Goal: Task Accomplishment & Management: Use online tool/utility

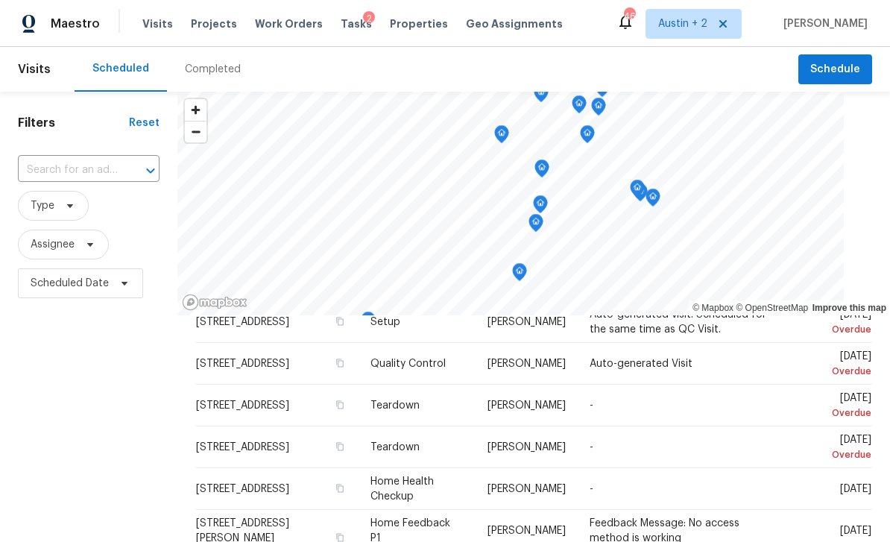
scroll to position [425, 0]
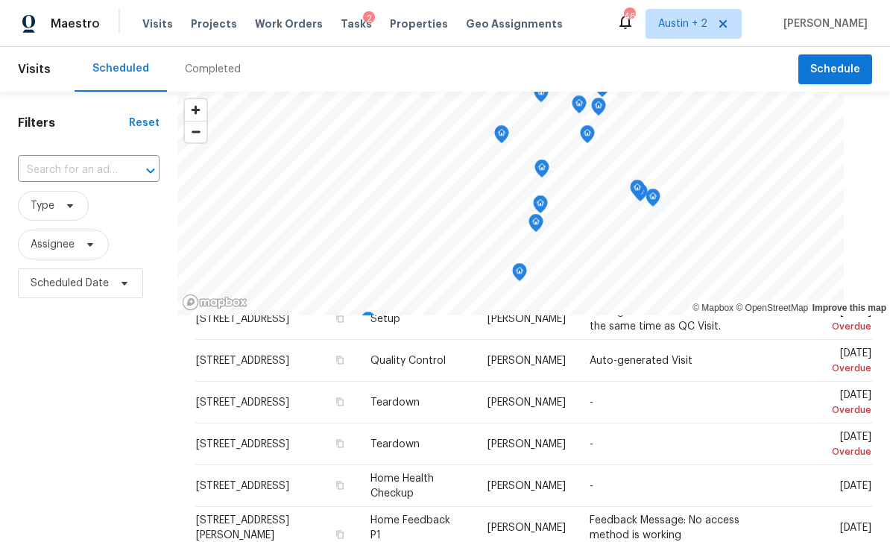
click at [221, 439] on span "[STREET_ADDRESS]" at bounding box center [242, 444] width 93 height 10
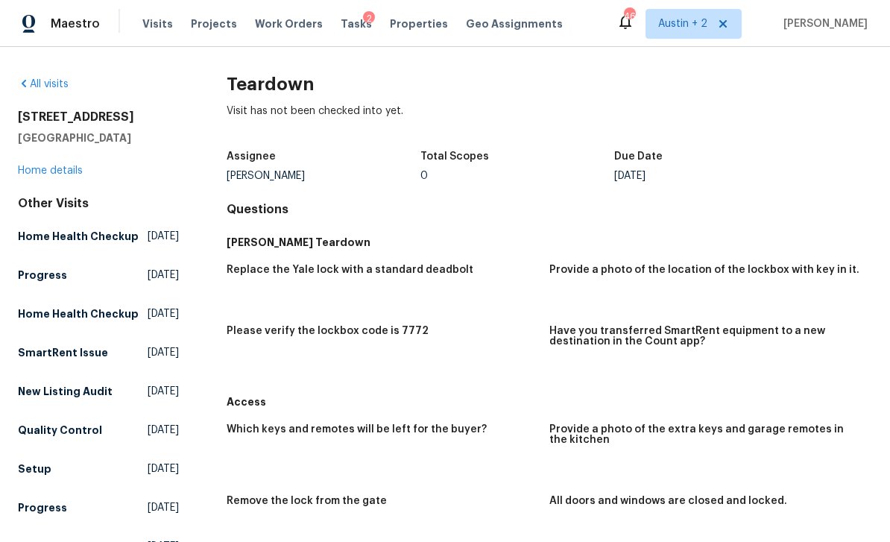
click at [51, 170] on link "Home details" at bounding box center [50, 171] width 65 height 10
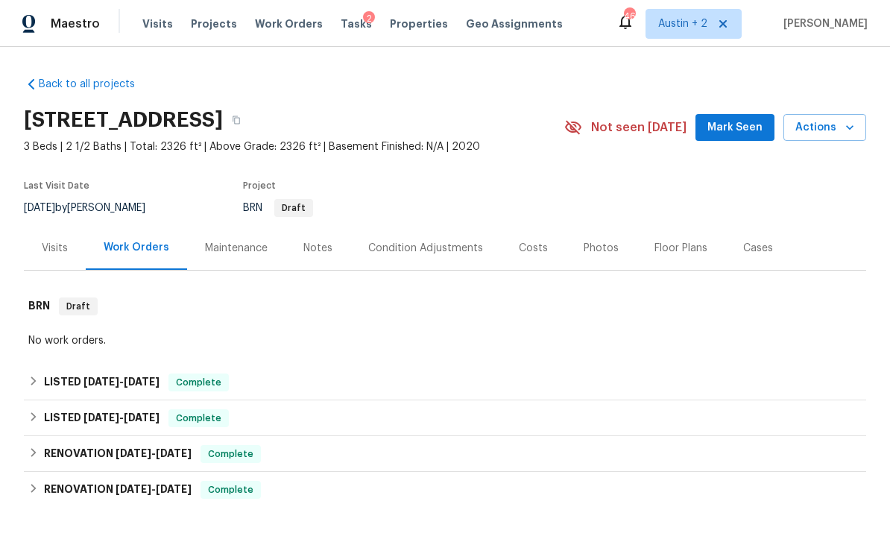
click at [737, 120] on span "Mark Seen" at bounding box center [734, 128] width 55 height 19
click at [547, 248] on div "Costs" at bounding box center [533, 248] width 65 height 44
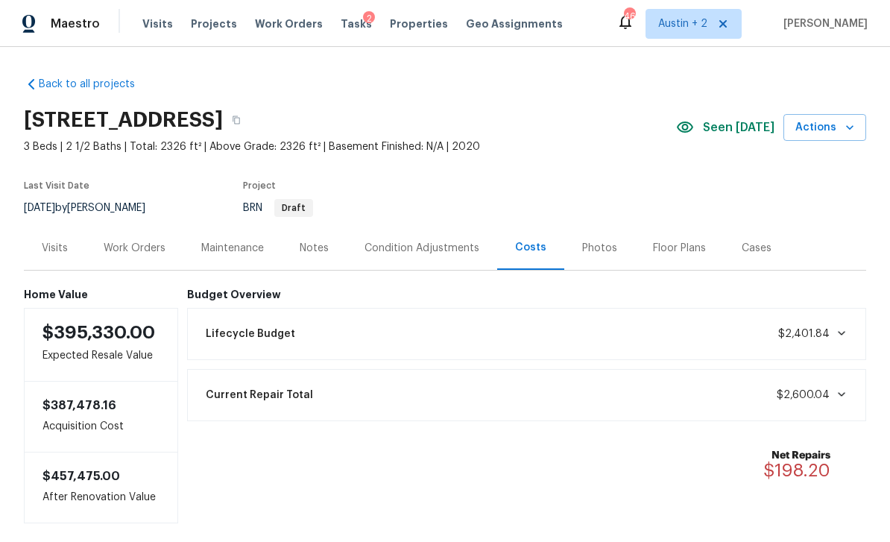
click at [205, 25] on span "Projects" at bounding box center [214, 23] width 46 height 15
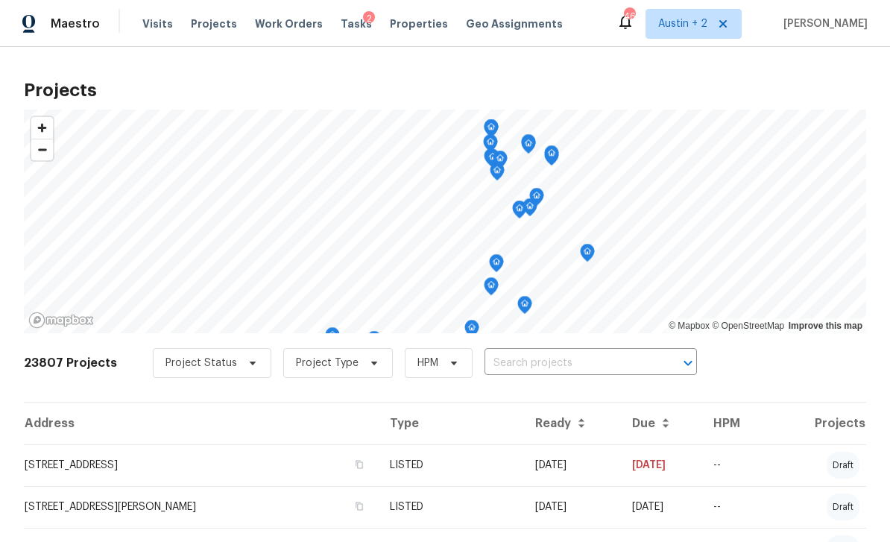
click at [400, 22] on span "Properties" at bounding box center [419, 23] width 58 height 15
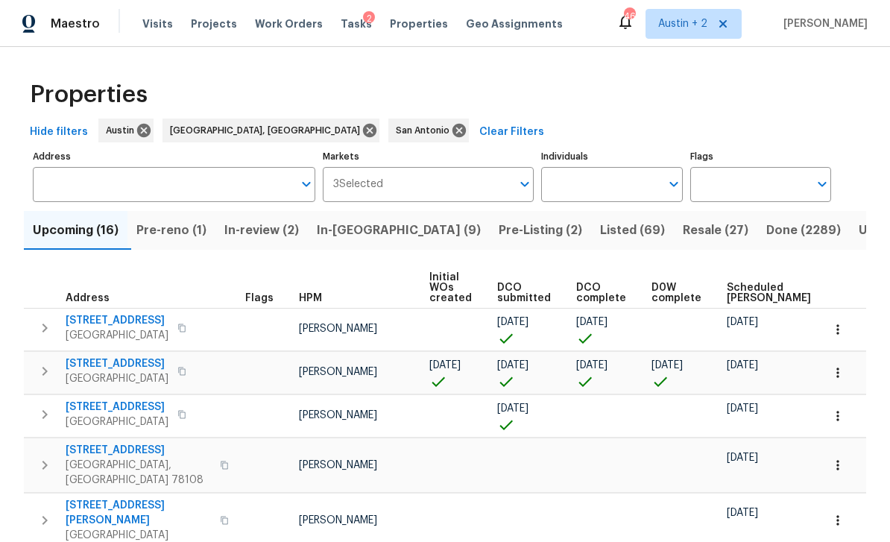
click at [600, 233] on span "Listed (69)" at bounding box center [632, 230] width 65 height 21
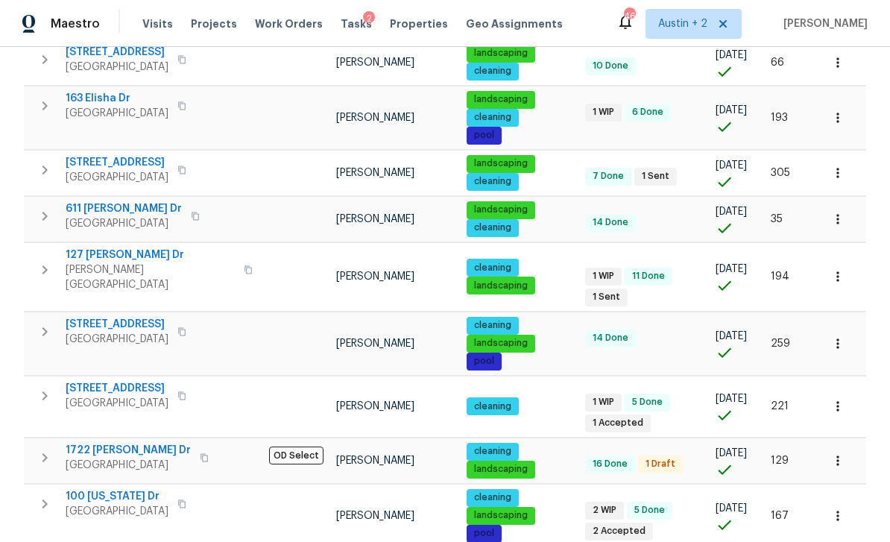
scroll to position [990, 0]
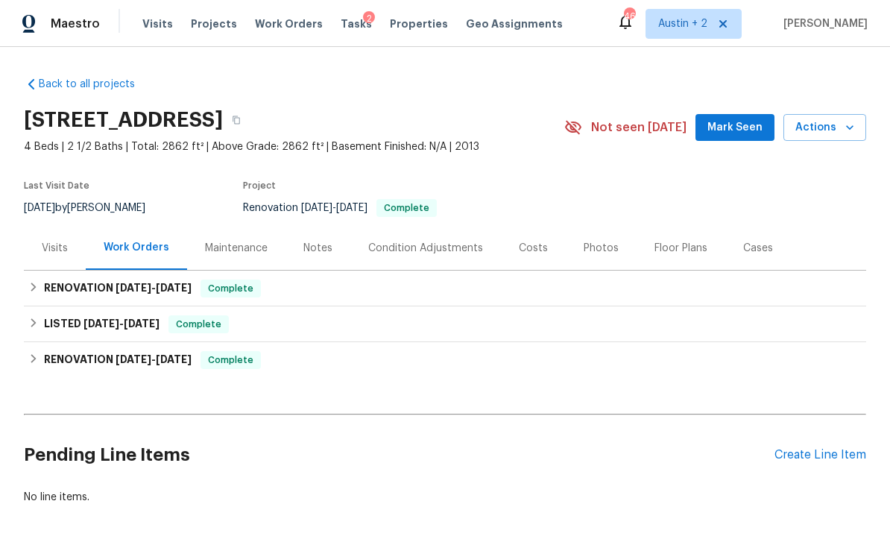
click at [728, 119] on span "Mark Seen" at bounding box center [734, 128] width 55 height 19
click at [519, 242] on div "Costs" at bounding box center [533, 248] width 29 height 15
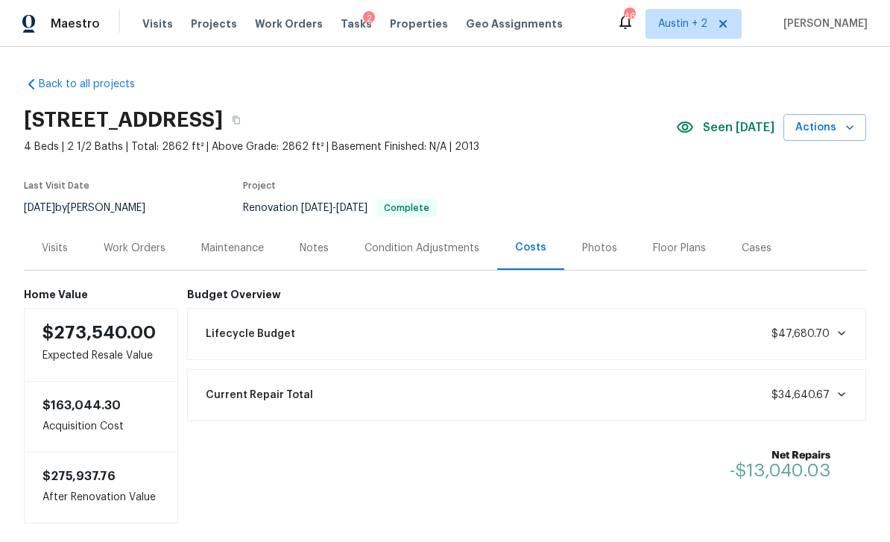
click at [150, 246] on div "Work Orders" at bounding box center [135, 248] width 62 height 15
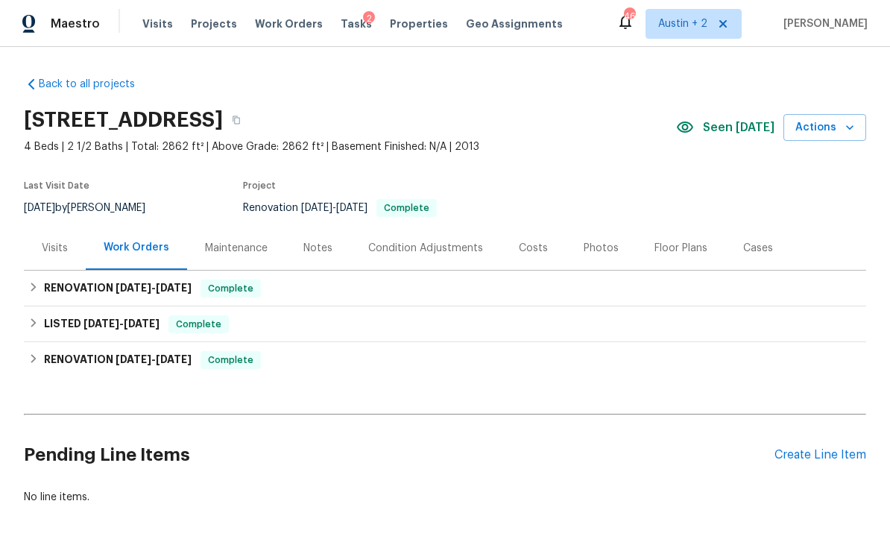
click at [813, 459] on div "Create Line Item" at bounding box center [821, 455] width 92 height 14
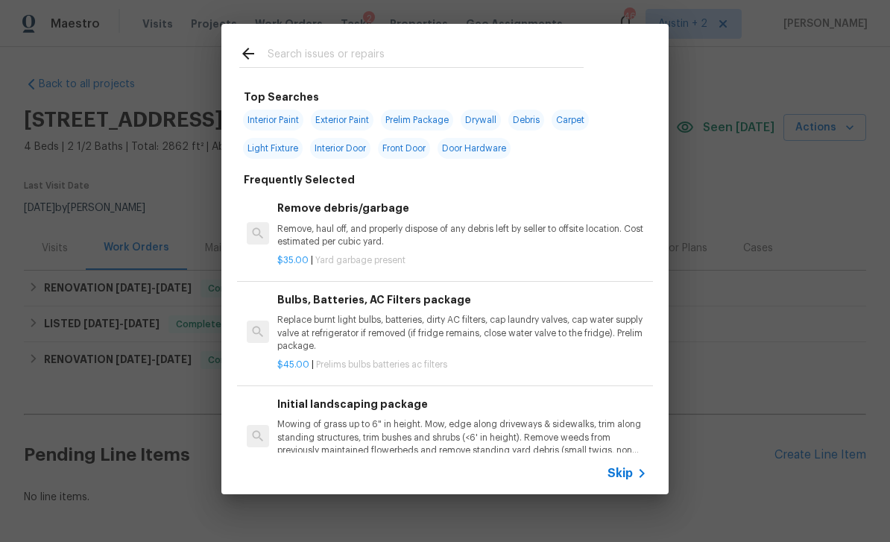
click at [361, 50] on input "text" at bounding box center [426, 56] width 316 height 22
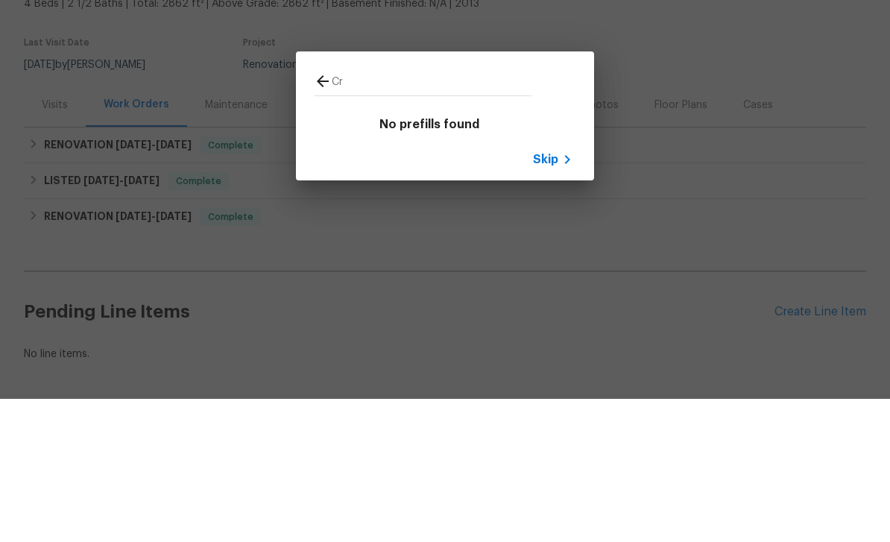
type input "C"
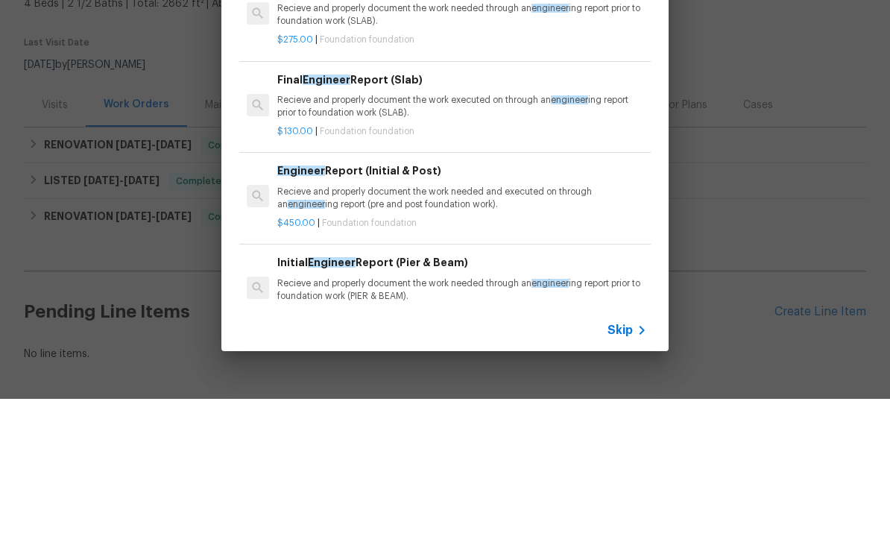
type input "Engineering"
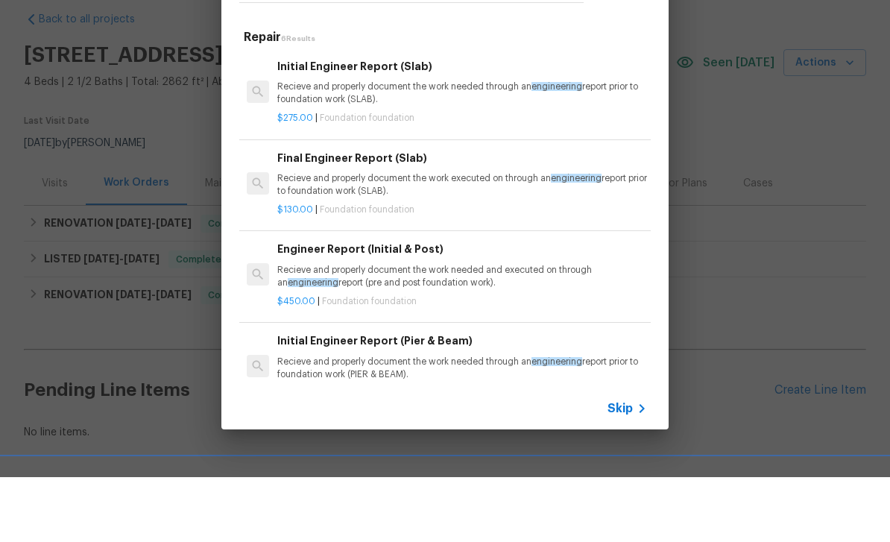
click at [479, 145] on p "Recieve and properly document the work needed through an engineering report pri…" at bounding box center [462, 157] width 370 height 25
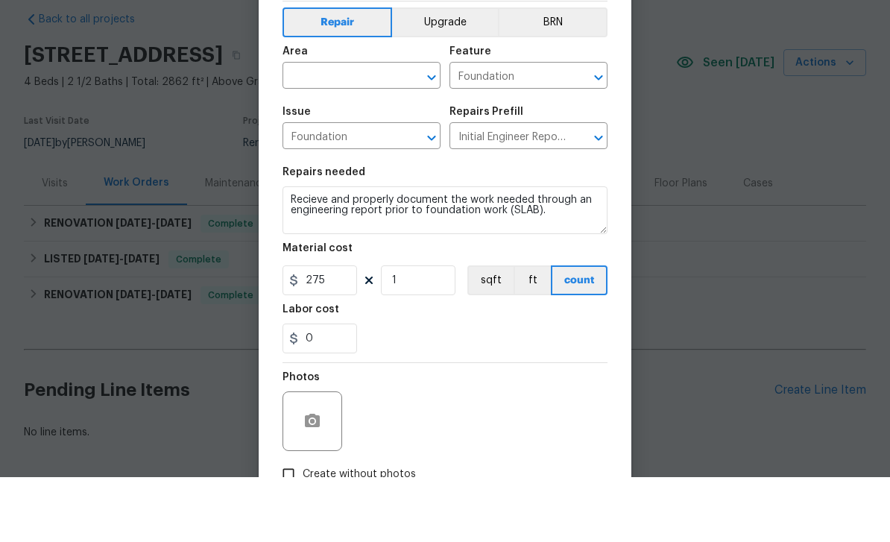
scroll to position [48, 0]
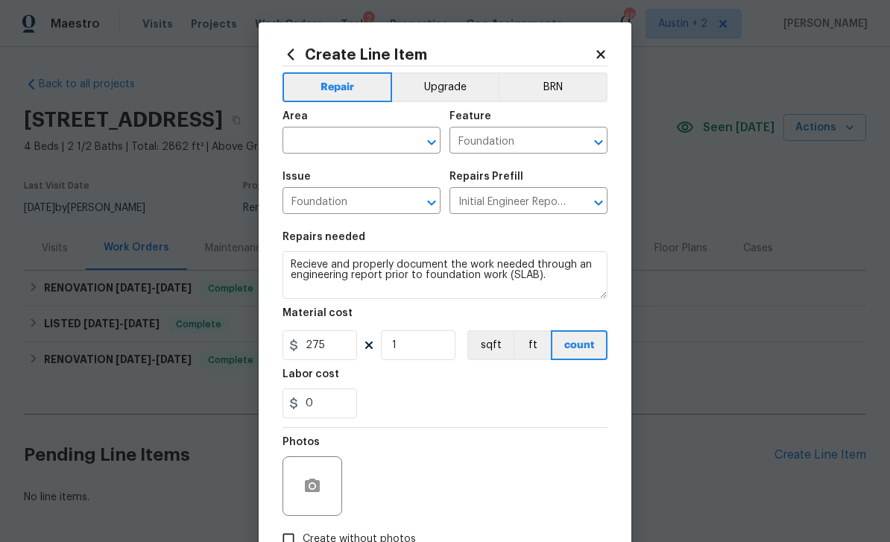
click at [340, 125] on div "Area" at bounding box center [362, 120] width 158 height 19
click at [338, 146] on input "text" at bounding box center [341, 141] width 116 height 23
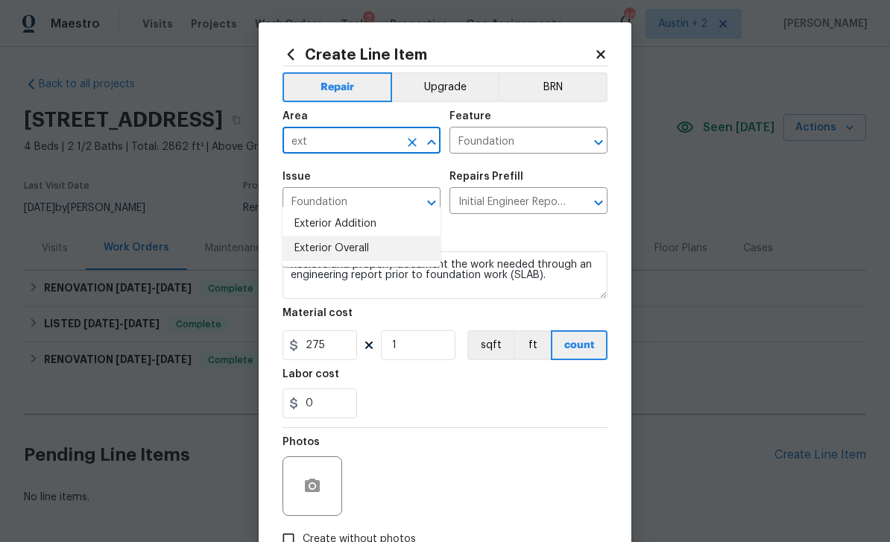
click at [375, 236] on li "Exterior Overall" at bounding box center [362, 248] width 158 height 25
type input "Exterior Overall"
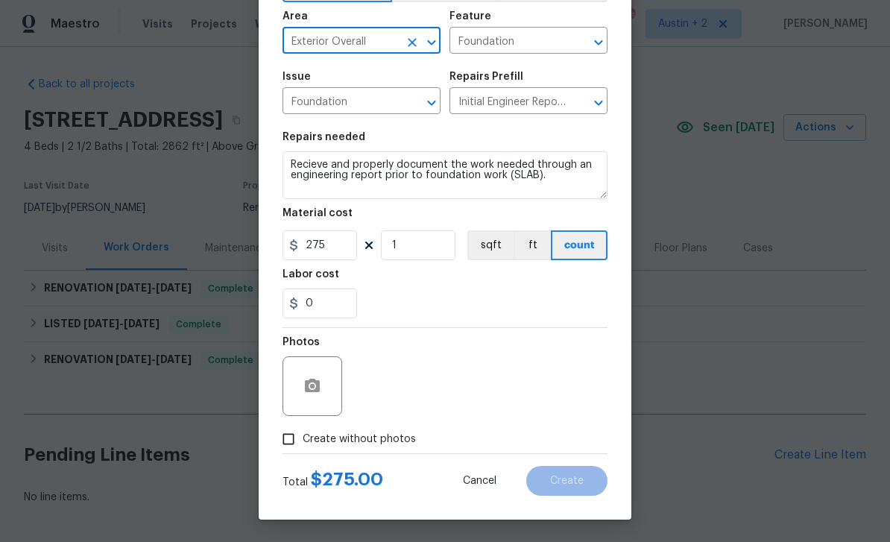
scroll to position [103, 0]
click at [375, 441] on span "Create without photos" at bounding box center [359, 440] width 113 height 16
click at [303, 441] on input "Create without photos" at bounding box center [288, 439] width 28 height 28
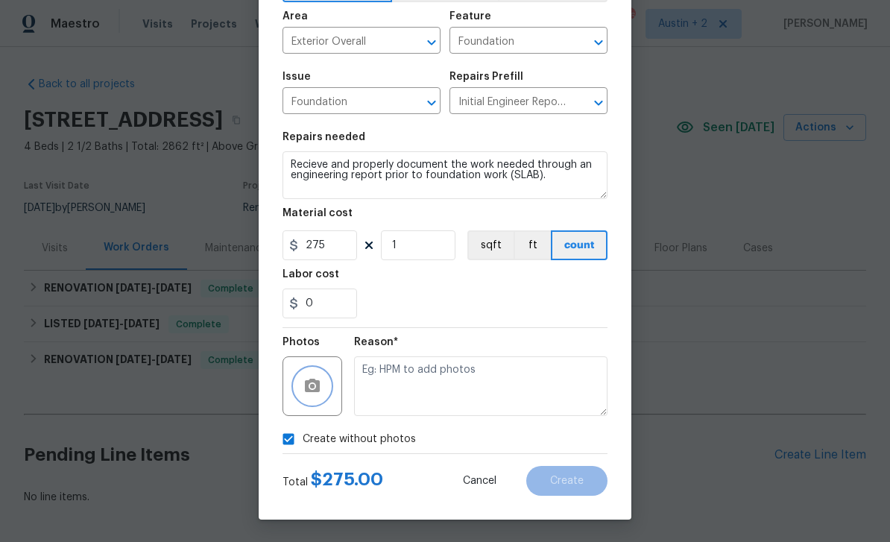
click at [316, 385] on icon "button" at bounding box center [312, 385] width 15 height 13
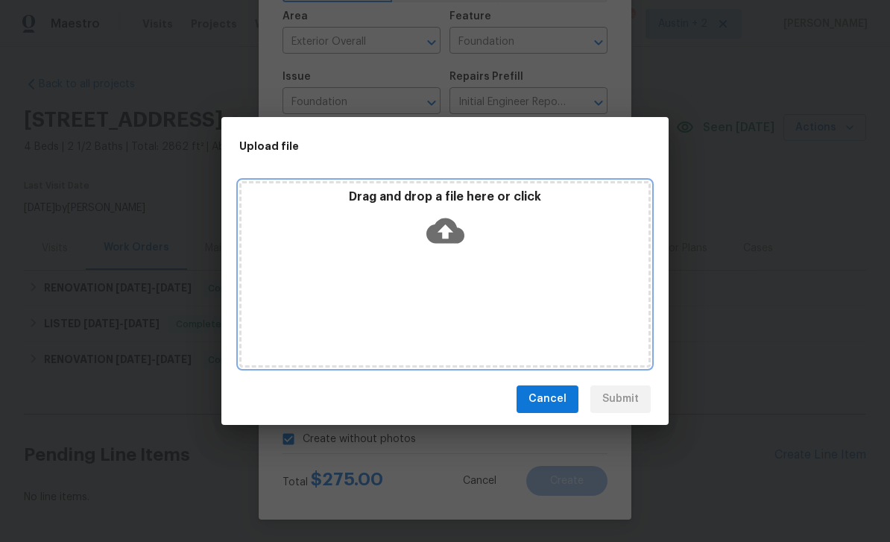
click at [452, 233] on icon at bounding box center [445, 230] width 38 height 25
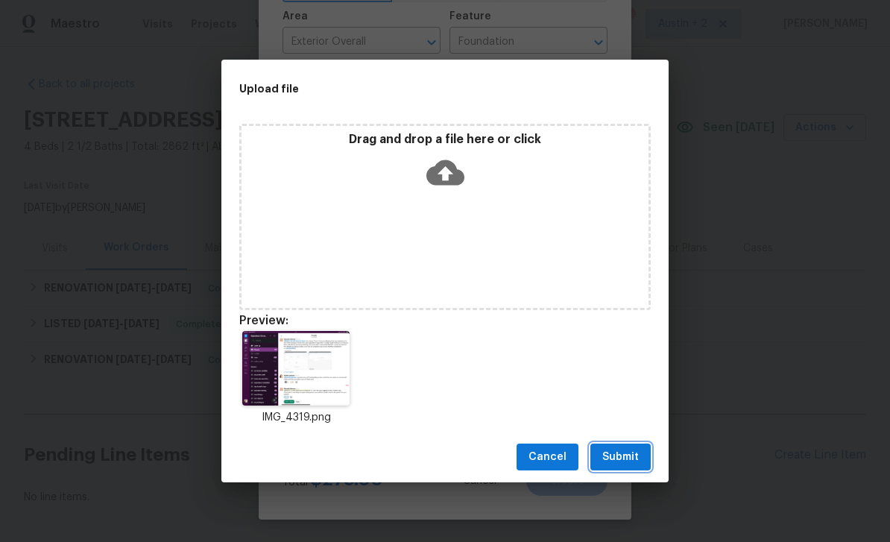
click at [629, 456] on span "Submit" at bounding box center [620, 457] width 37 height 19
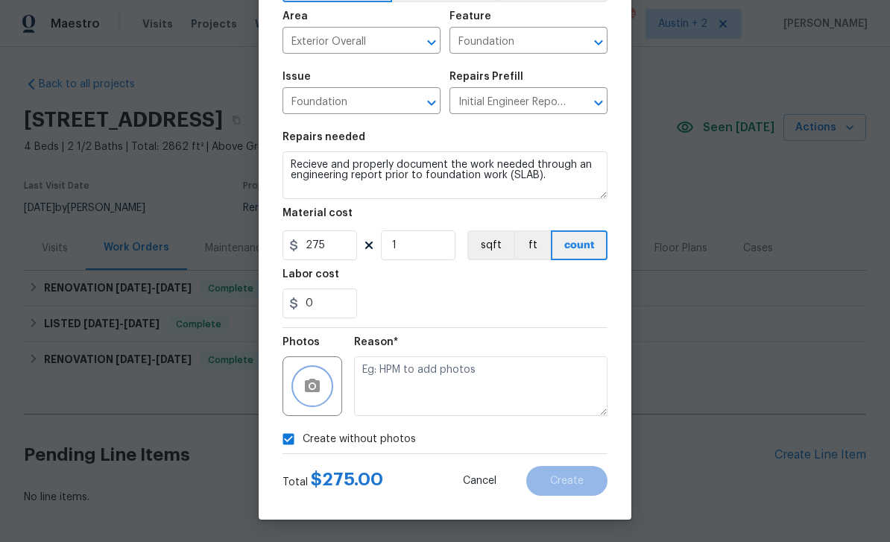
checkbox input "false"
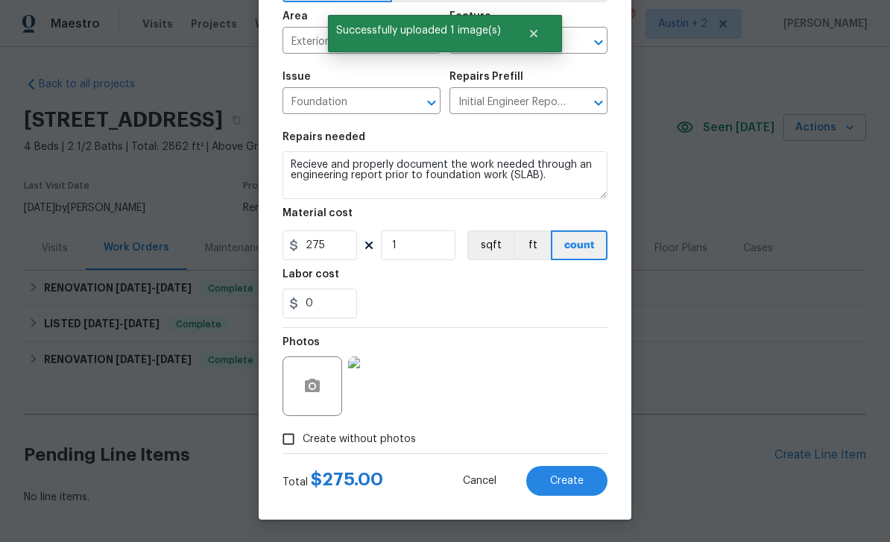
click at [384, 392] on img at bounding box center [378, 386] width 60 height 60
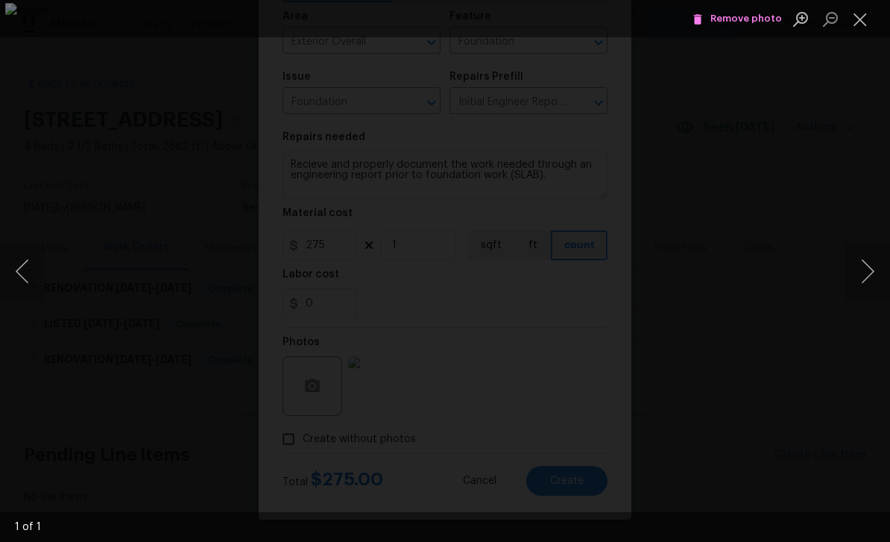
scroll to position [0, 0]
click at [858, 17] on button "Close lightbox" at bounding box center [860, 19] width 30 height 26
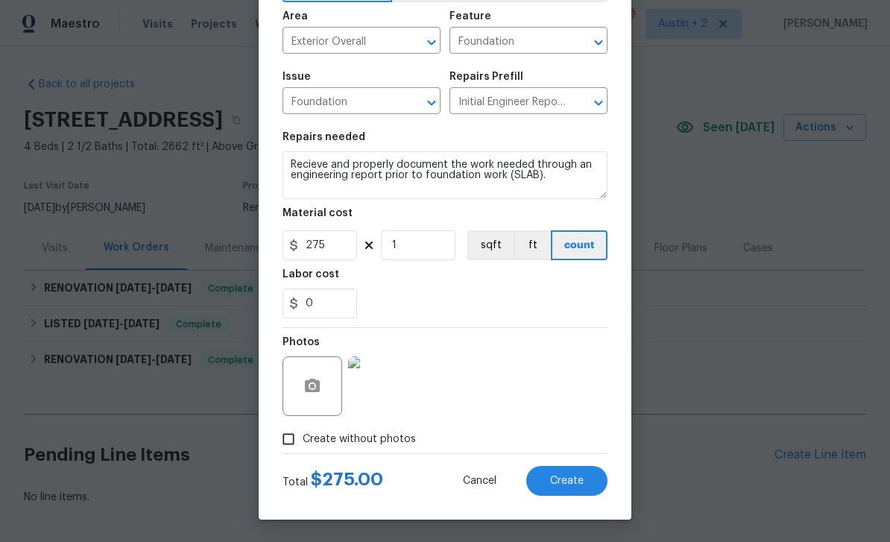
scroll to position [103, 0]
click at [571, 482] on span "Create" at bounding box center [567, 481] width 34 height 11
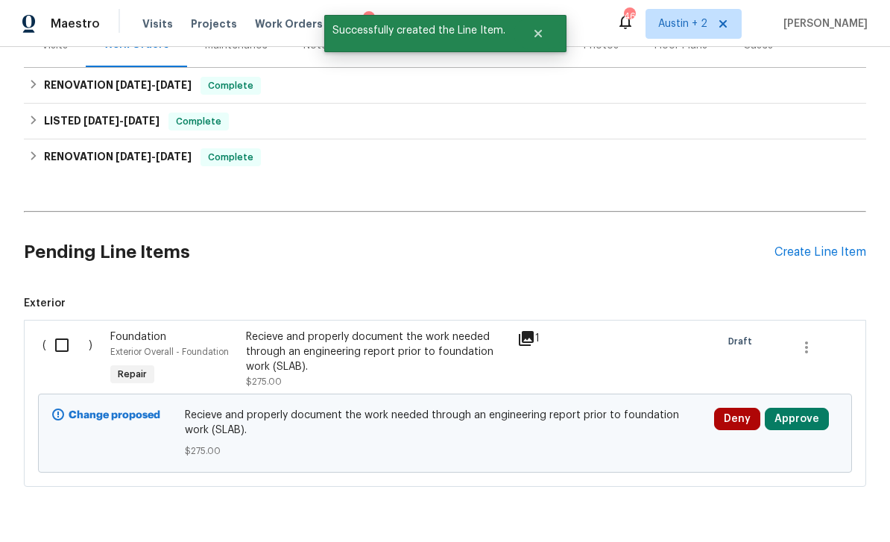
scroll to position [201, 0]
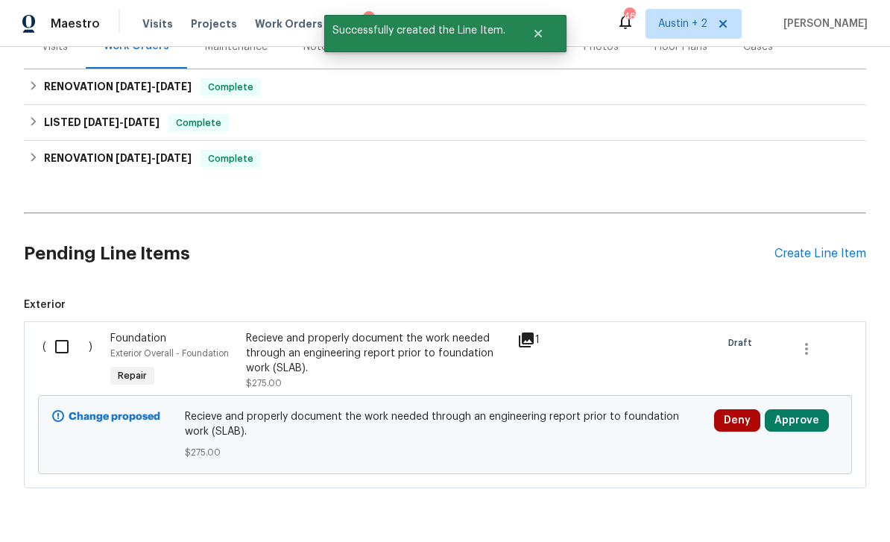
click at [803, 421] on button "Approve" at bounding box center [797, 420] width 64 height 22
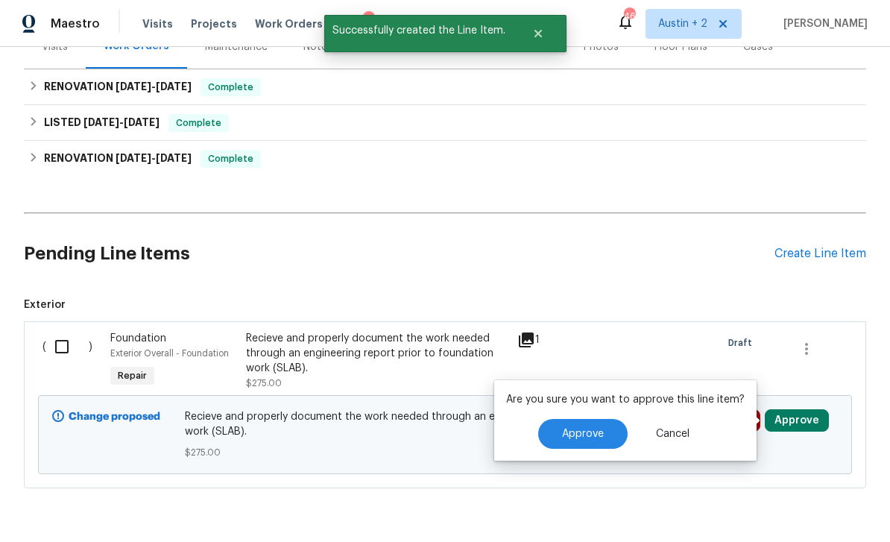
click at [587, 438] on span "Approve" at bounding box center [583, 434] width 42 height 11
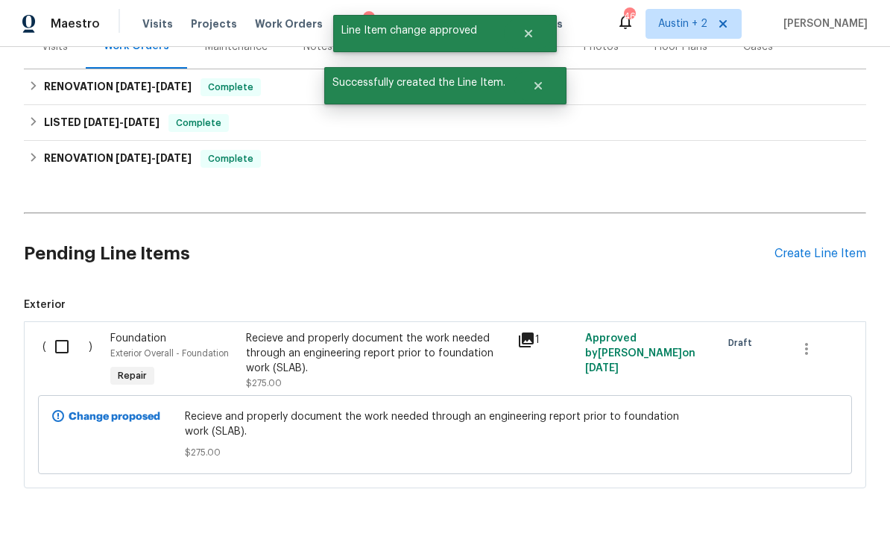
click at [64, 341] on input "checkbox" at bounding box center [67, 346] width 42 height 31
checkbox input "true"
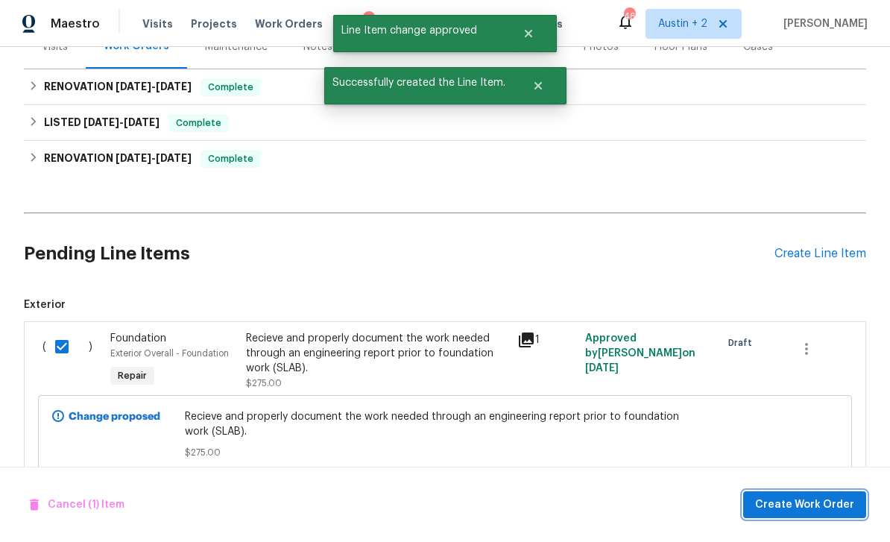
click at [813, 494] on button "Create Work Order" at bounding box center [804, 505] width 123 height 28
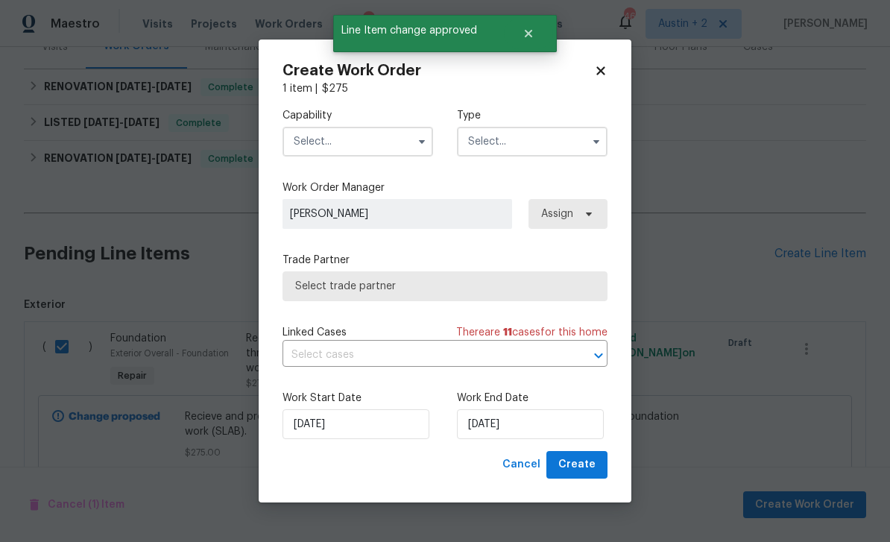
click at [374, 145] on input "text" at bounding box center [358, 142] width 151 height 30
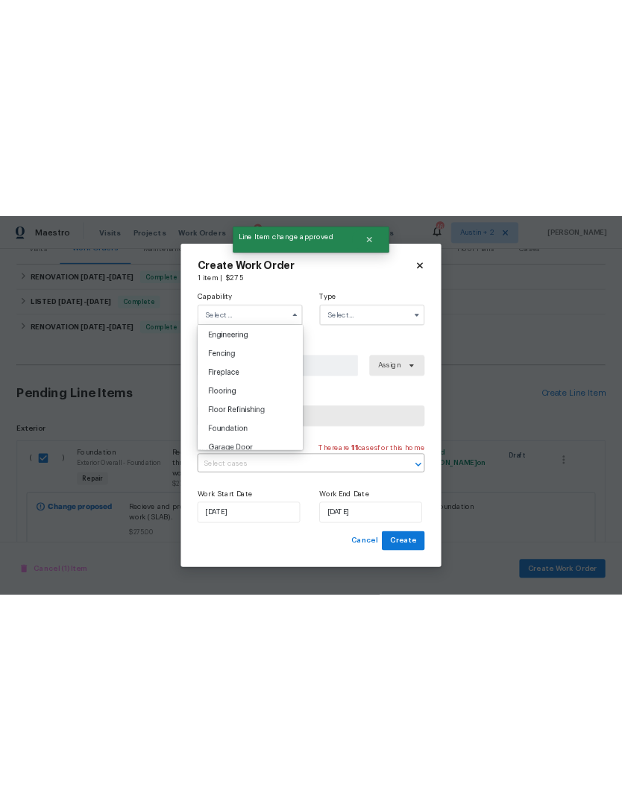
scroll to position [463, 0]
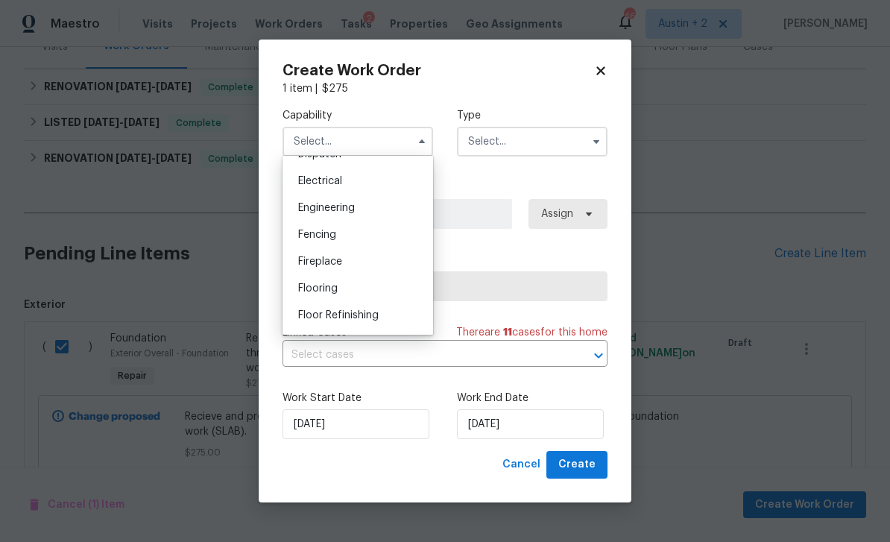
click at [362, 202] on div "Engineering" at bounding box center [357, 208] width 143 height 27
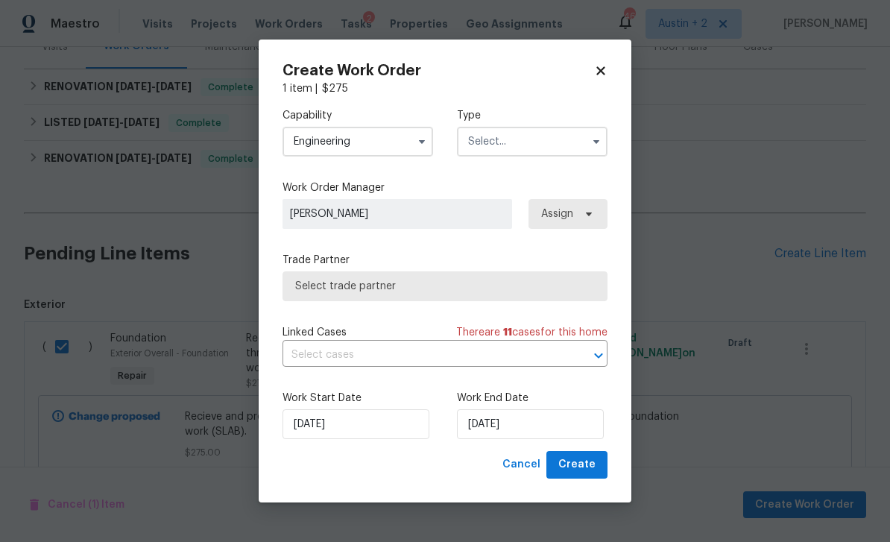
type input "Engineering"
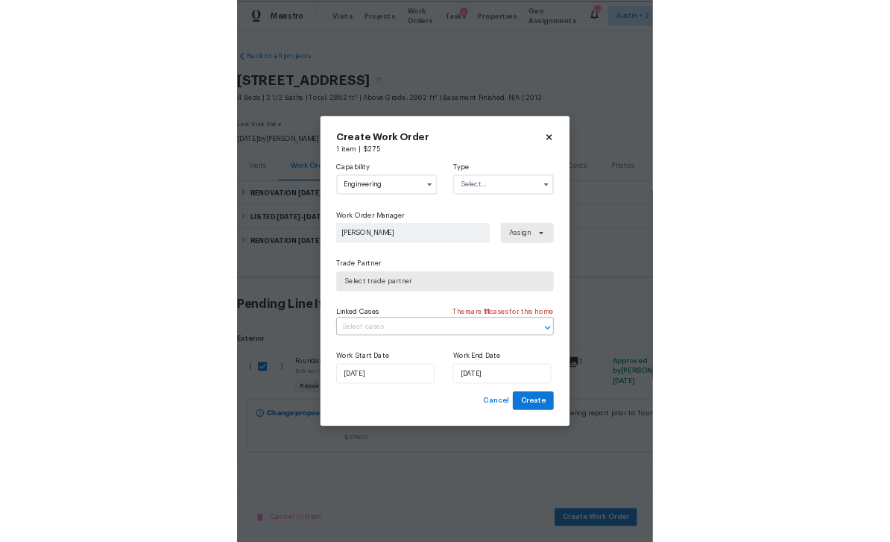
scroll to position [0, 0]
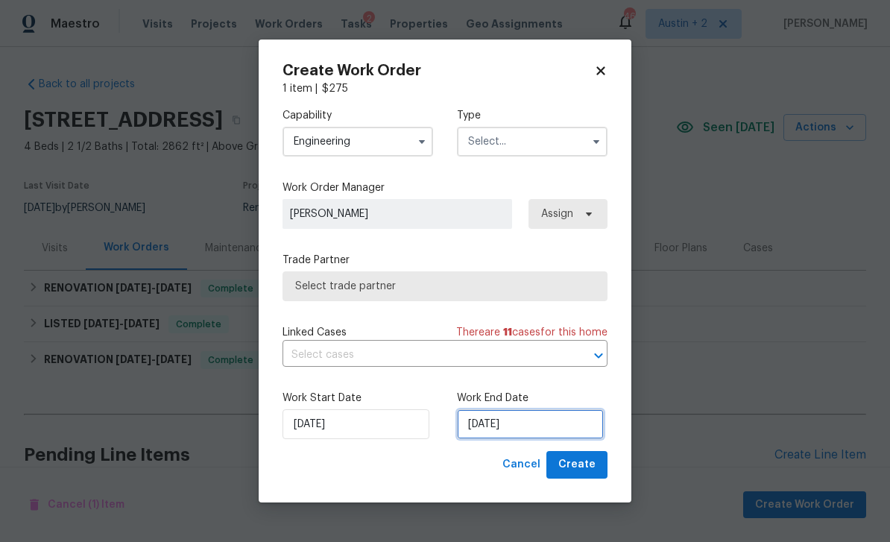
click at [541, 421] on input "9/15/2025" at bounding box center [530, 424] width 147 height 30
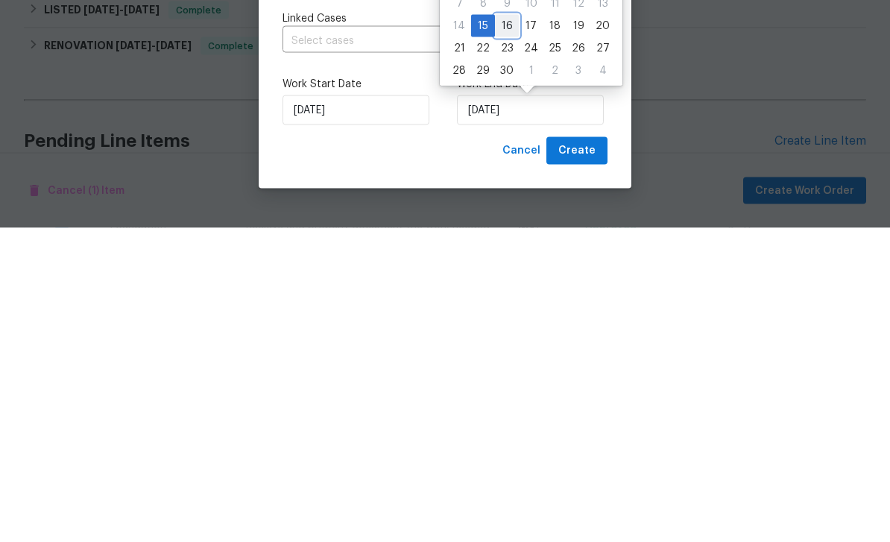
click at [513, 330] on div "16" at bounding box center [507, 340] width 24 height 21
type input "9/16/2025"
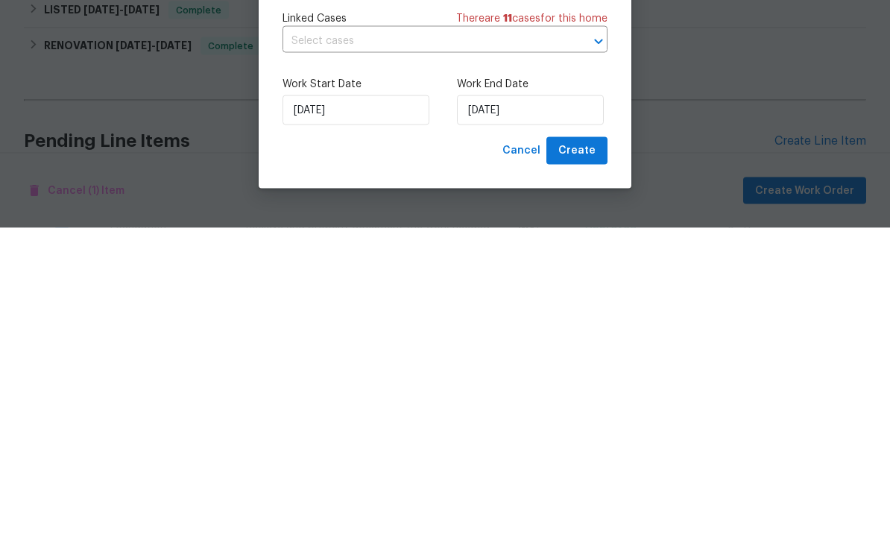
scroll to position [48, 0]
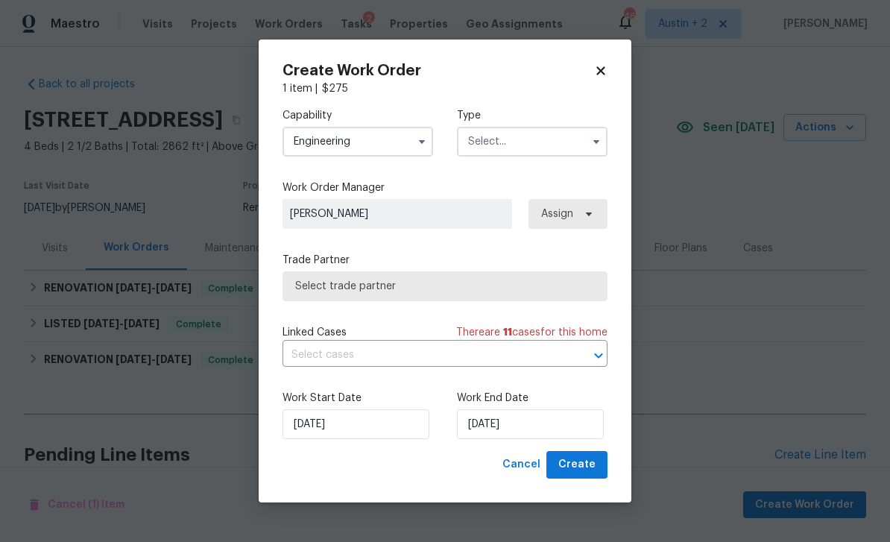
click at [552, 138] on input "text" at bounding box center [532, 142] width 151 height 30
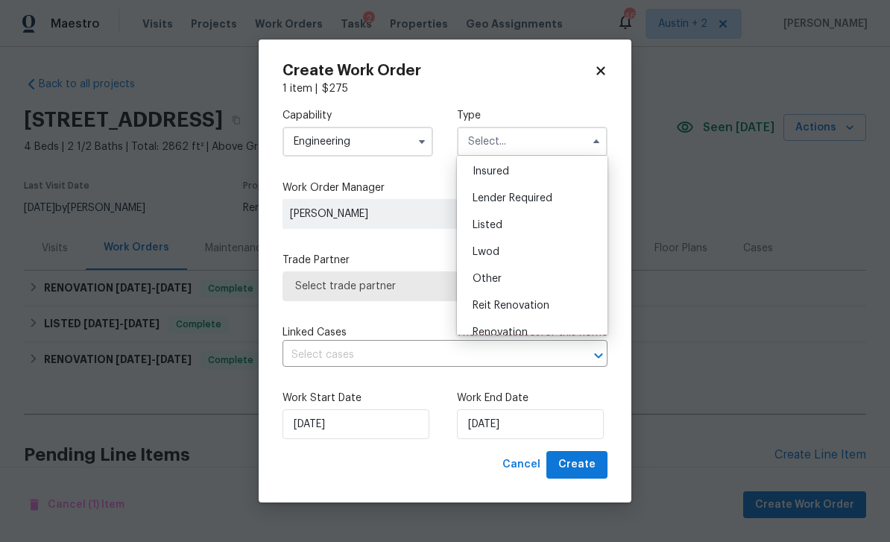
scroll to position [81, 0]
click at [517, 223] on div "Listed" at bounding box center [532, 226] width 143 height 27
type input "Listed"
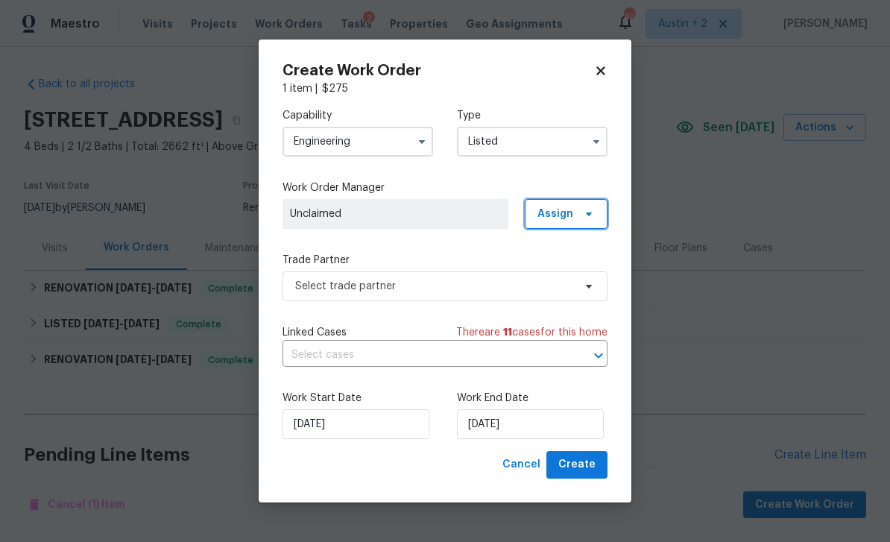
click at [583, 210] on icon at bounding box center [589, 214] width 12 height 12
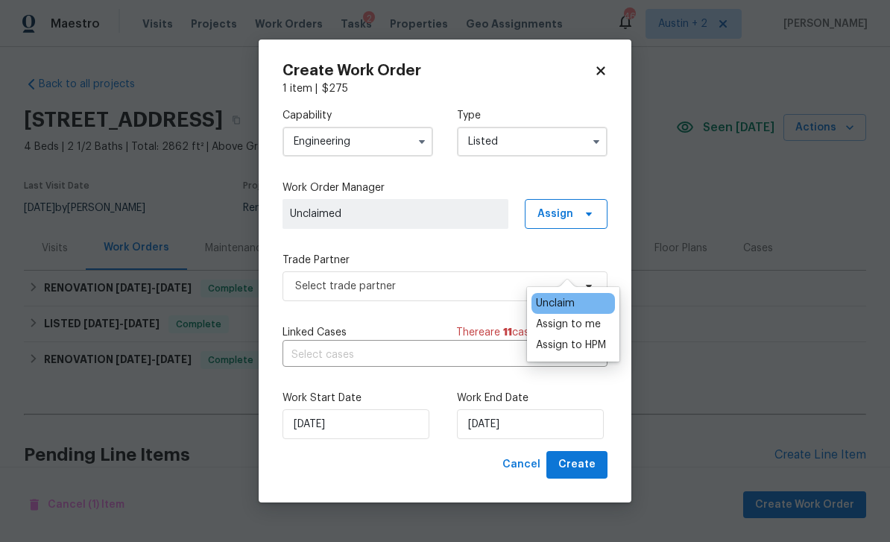
click at [587, 317] on div "Assign to me" at bounding box center [568, 324] width 65 height 15
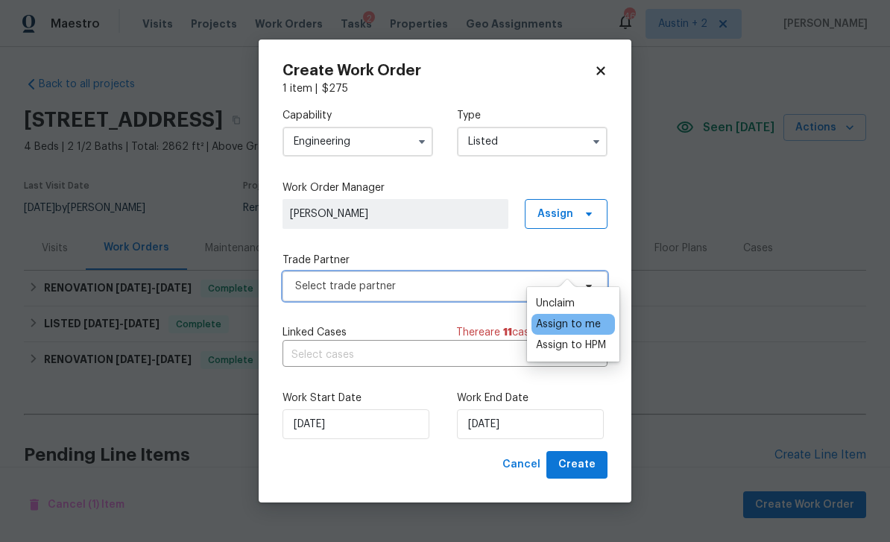
click at [479, 286] on span "Select trade partner" at bounding box center [434, 286] width 278 height 15
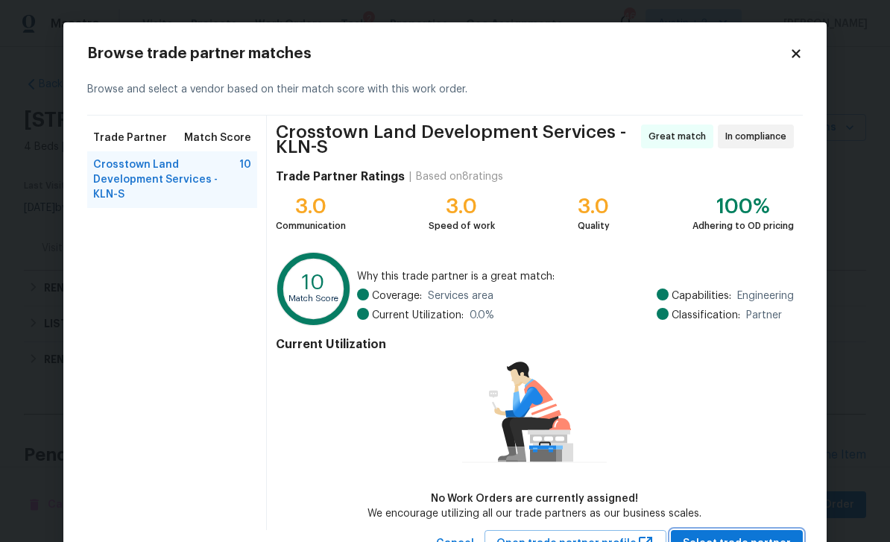
click at [735, 532] on button "Select trade partner" at bounding box center [737, 544] width 132 height 28
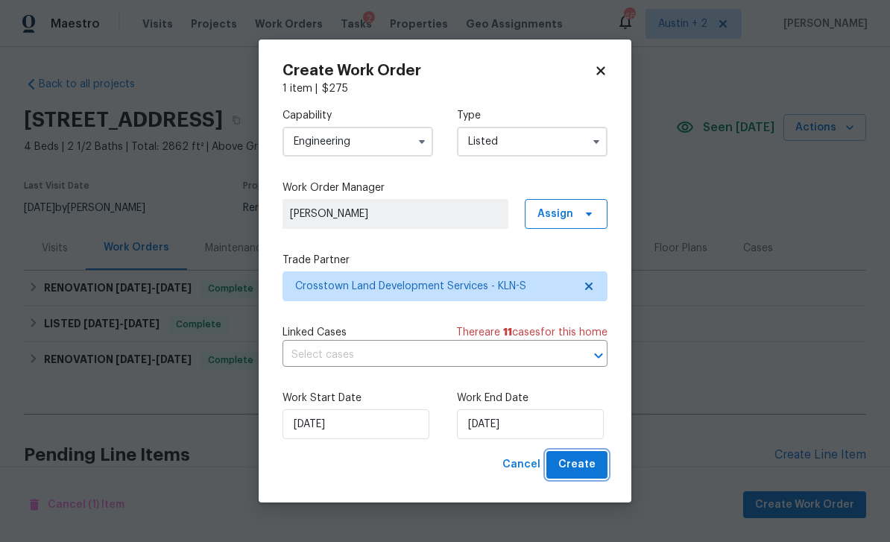
click at [596, 472] on button "Create" at bounding box center [576, 465] width 61 height 28
checkbox input "false"
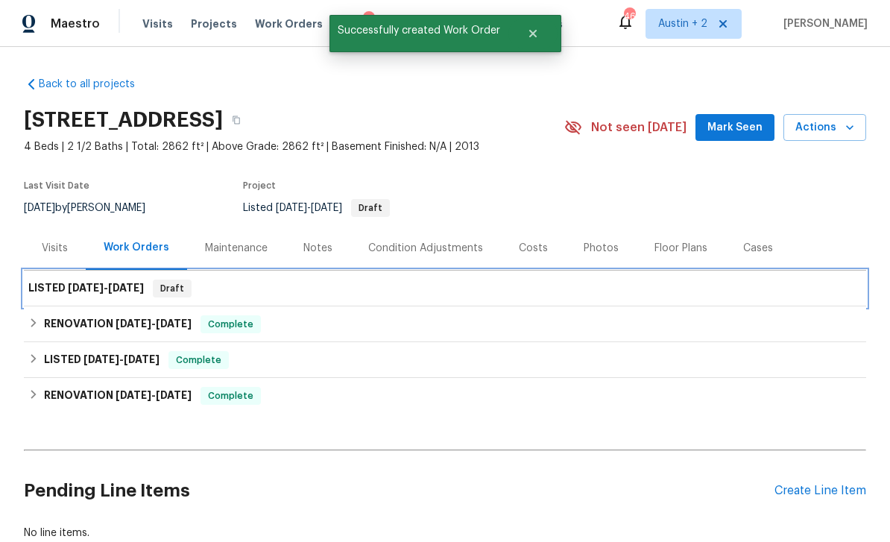
click at [432, 280] on div "LISTED 9/15/25 - 9/16/25 Draft" at bounding box center [444, 289] width 833 height 18
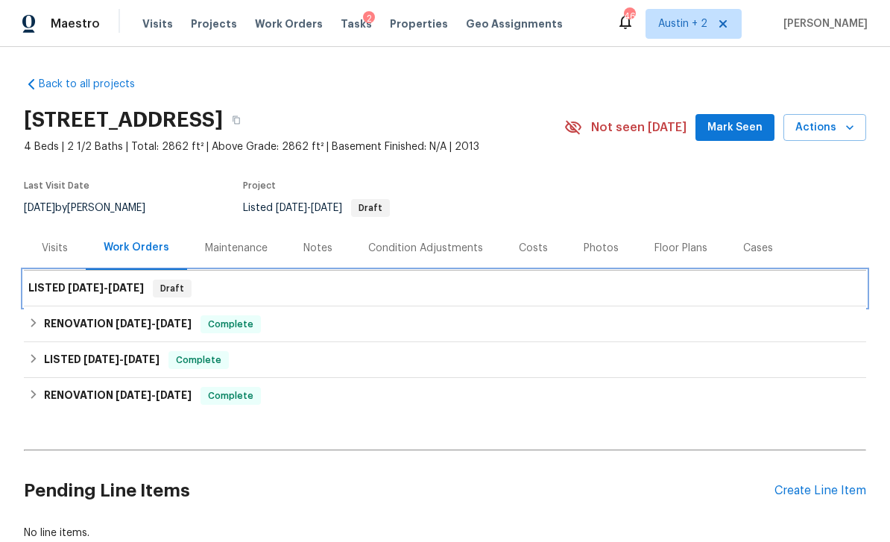
click at [109, 283] on span "9/15/25 - 9/16/25" at bounding box center [106, 288] width 76 height 10
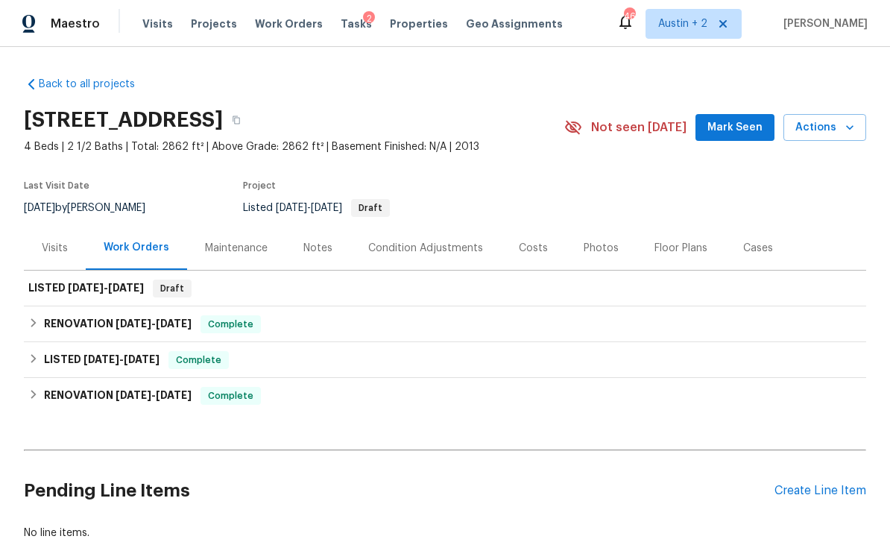
click at [732, 119] on span "Mark Seen" at bounding box center [734, 128] width 55 height 19
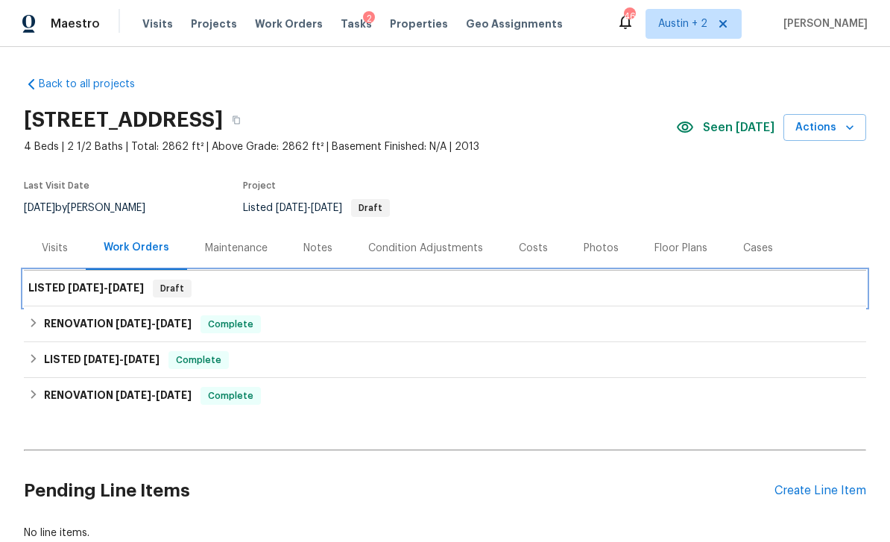
click at [504, 271] on div "LISTED 9/15/25 - 9/16/25 Draft" at bounding box center [445, 289] width 842 height 36
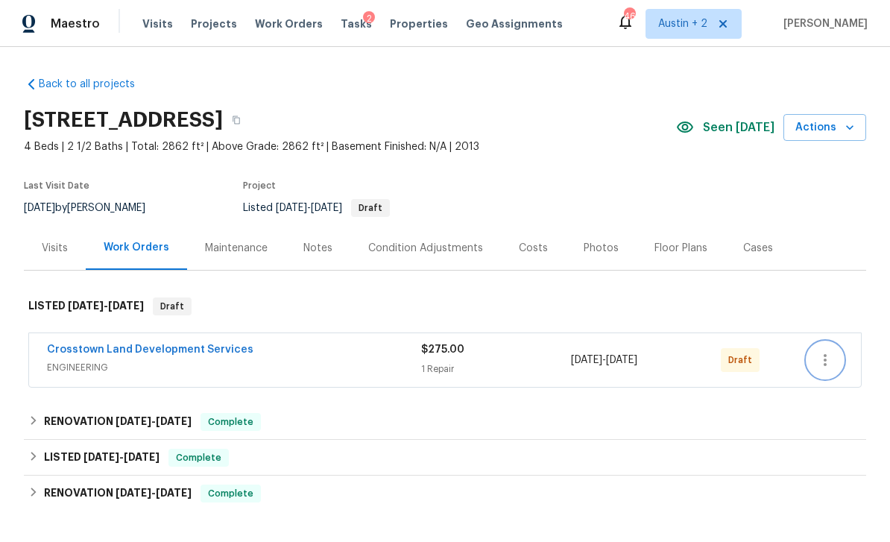
click at [837, 370] on button "button" at bounding box center [825, 360] width 36 height 36
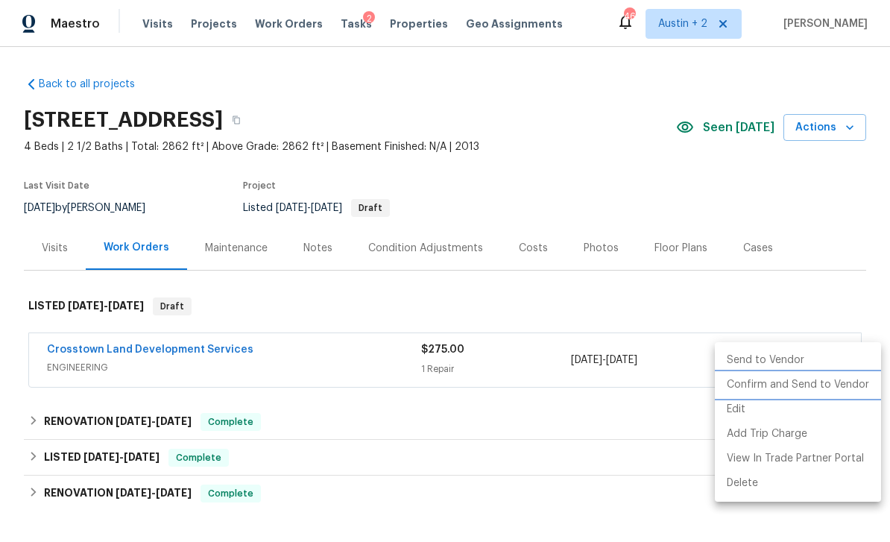
click at [789, 390] on li "Confirm and Send to Vendor" at bounding box center [798, 385] width 166 height 25
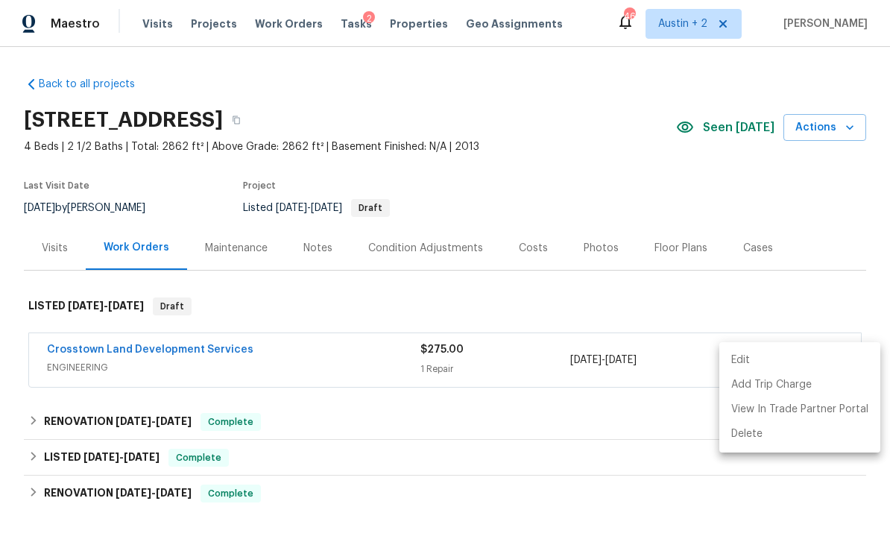
click at [336, 121] on div at bounding box center [445, 271] width 890 height 542
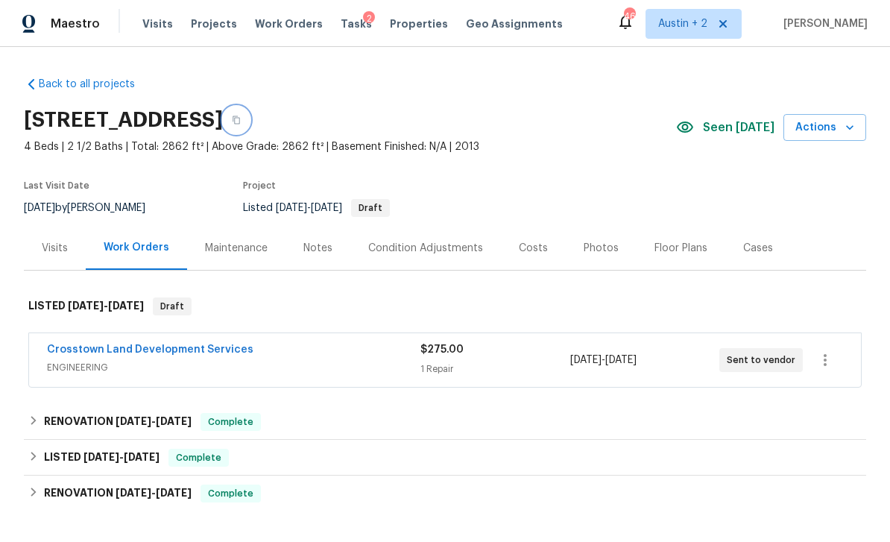
click at [240, 119] on icon "button" at bounding box center [236, 120] width 7 height 8
click at [207, 350] on link "Crosstown Land Development Services" at bounding box center [150, 349] width 207 height 10
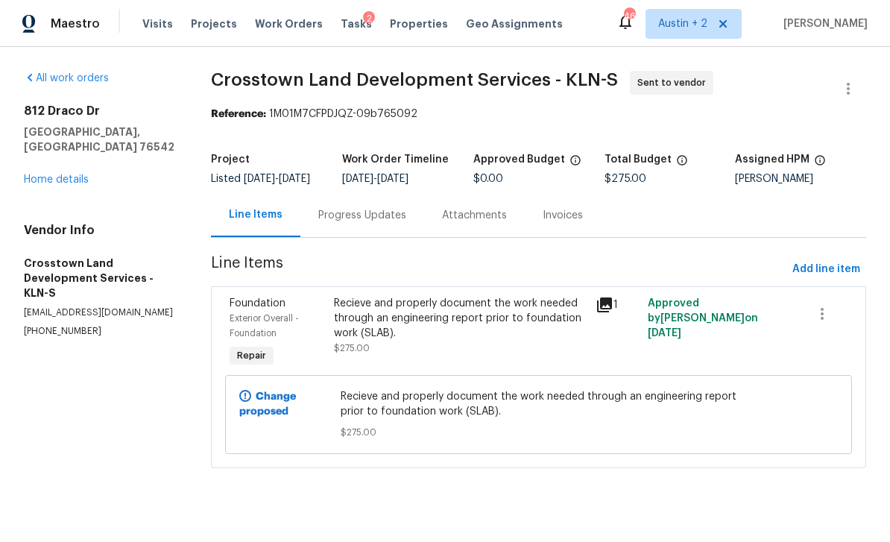
click at [378, 223] on div "Progress Updates" at bounding box center [362, 215] width 88 height 15
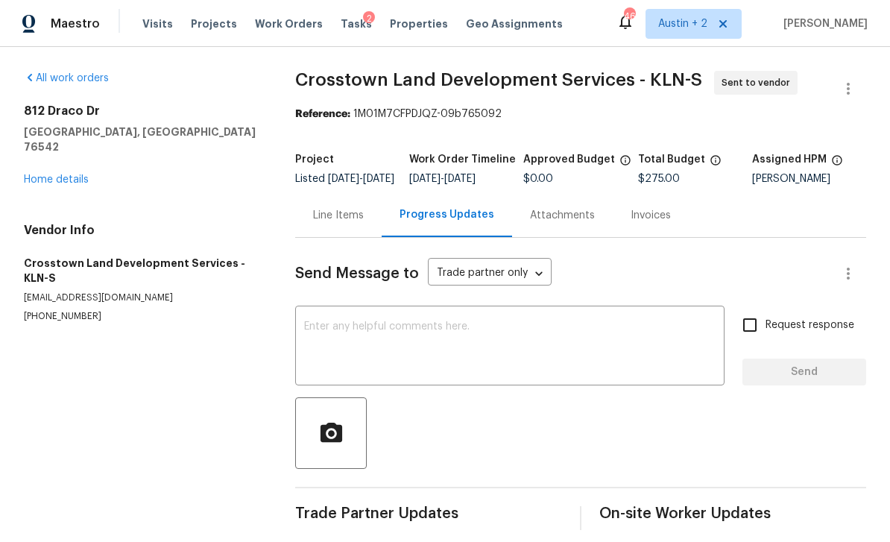
click at [392, 362] on textarea at bounding box center [510, 347] width 412 height 52
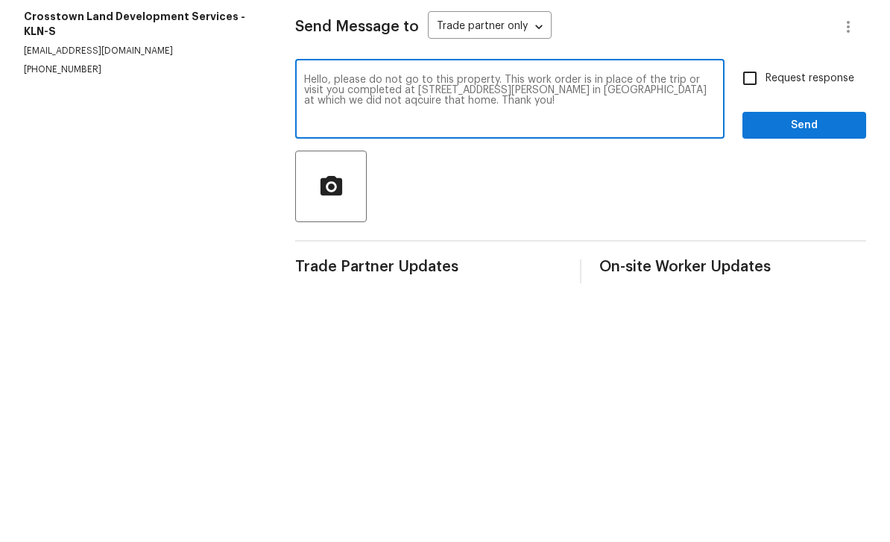
click at [696, 321] on textarea "Hello, please do not go to this property. This work order is in place of the tr…" at bounding box center [510, 347] width 412 height 52
type textarea "Hello, please do not go to this property. This work order is in place of the tr…"
click at [813, 363] on span "Send" at bounding box center [804, 372] width 100 height 19
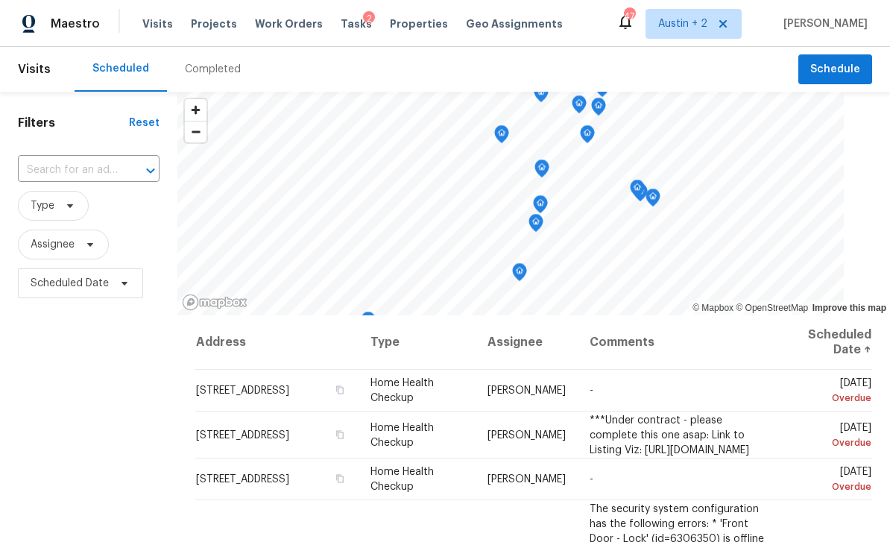
click at [218, 25] on span "Projects" at bounding box center [214, 23] width 46 height 15
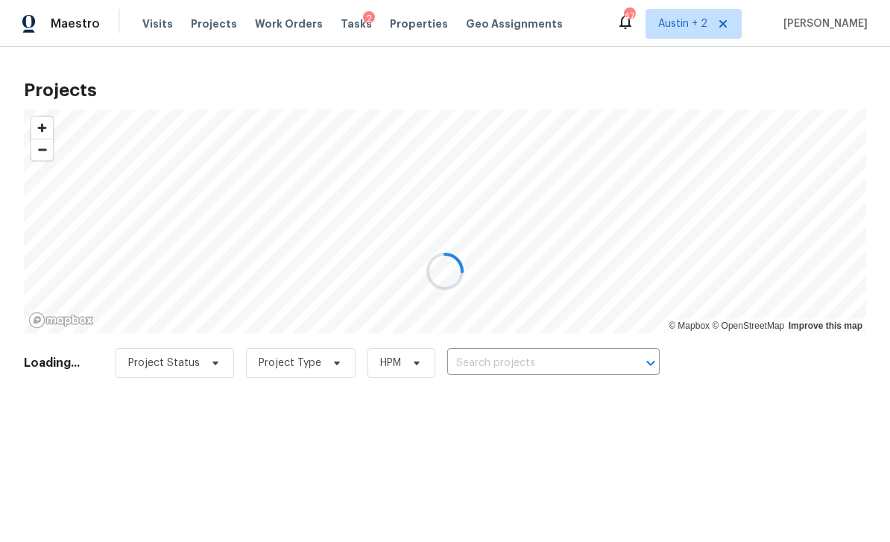
click at [529, 363] on div at bounding box center [445, 271] width 890 height 542
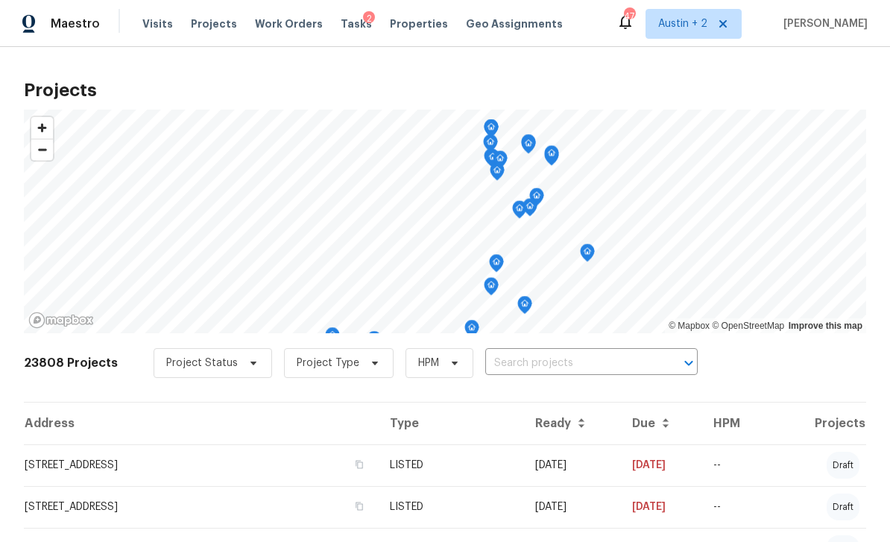
click at [555, 358] on input "text" at bounding box center [570, 363] width 171 height 23
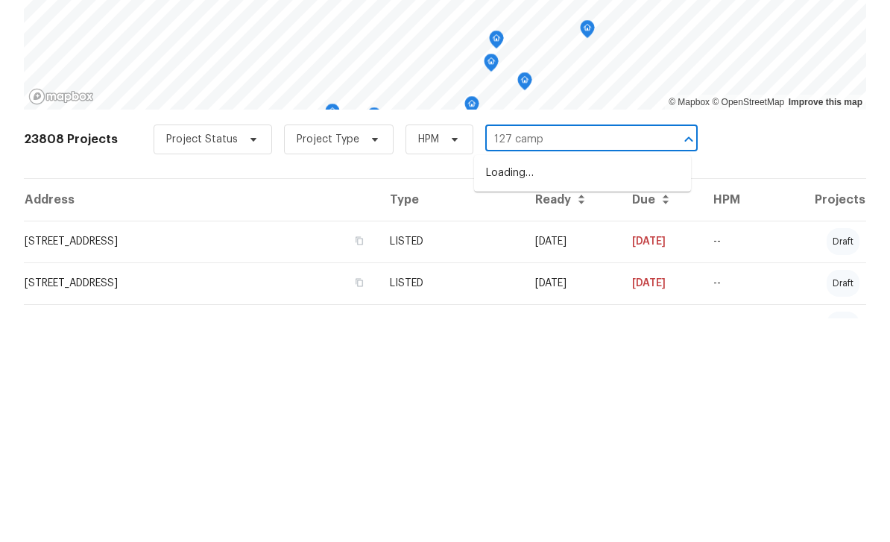
type input "127 campo"
click at [607, 385] on li "[STREET_ADDRESS][PERSON_NAME][PERSON_NAME]" at bounding box center [582, 405] width 217 height 40
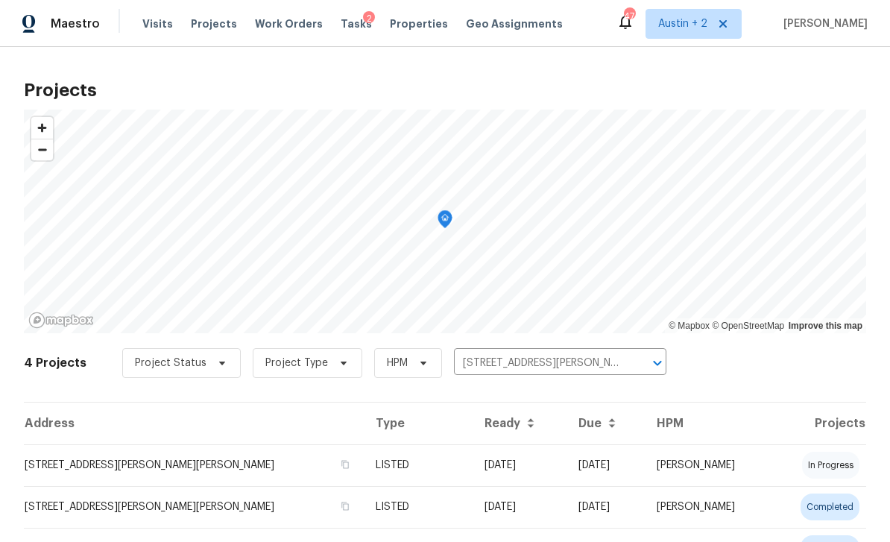
click at [160, 474] on td "[STREET_ADDRESS][PERSON_NAME][PERSON_NAME]" at bounding box center [194, 465] width 340 height 42
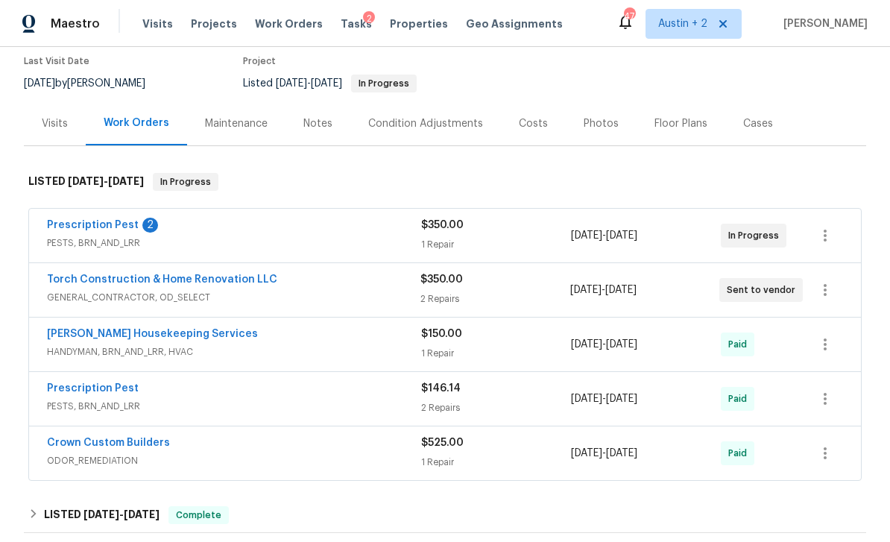
scroll to position [75, 0]
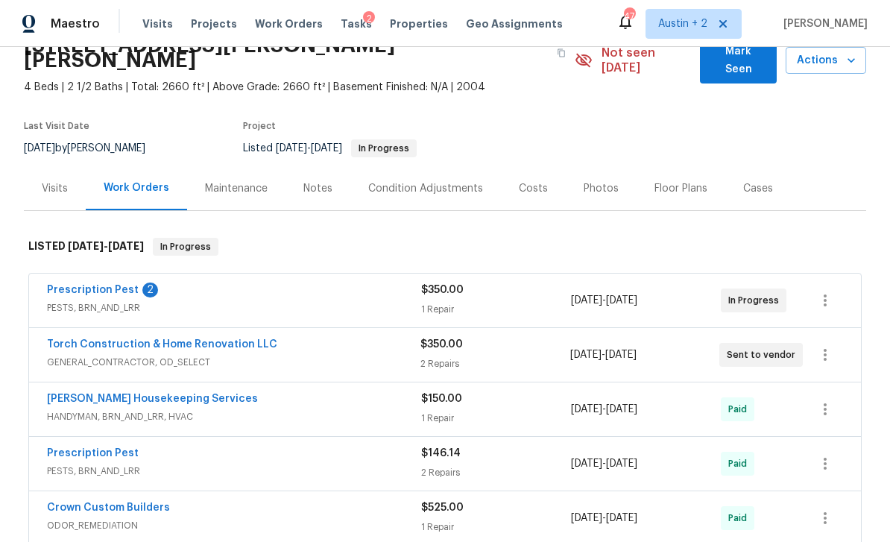
click at [320, 181] on div "Notes" at bounding box center [317, 188] width 29 height 15
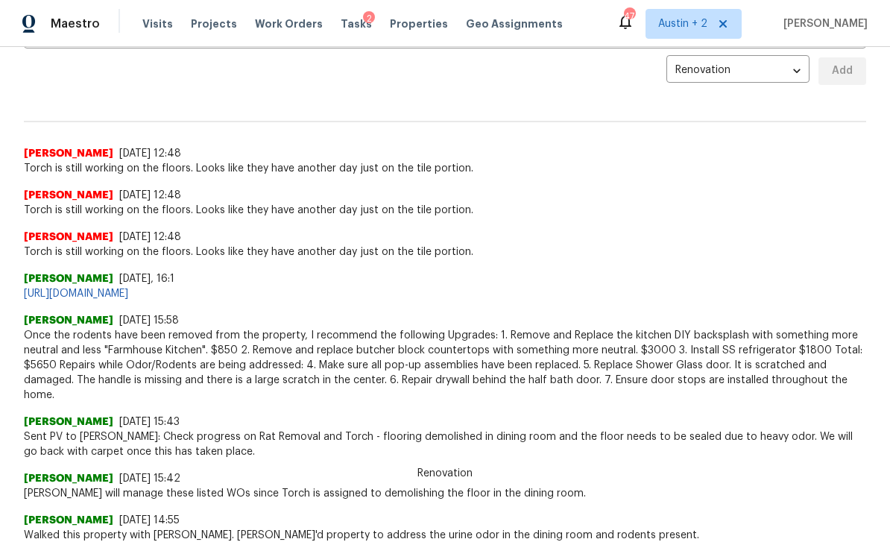
scroll to position [353, 0]
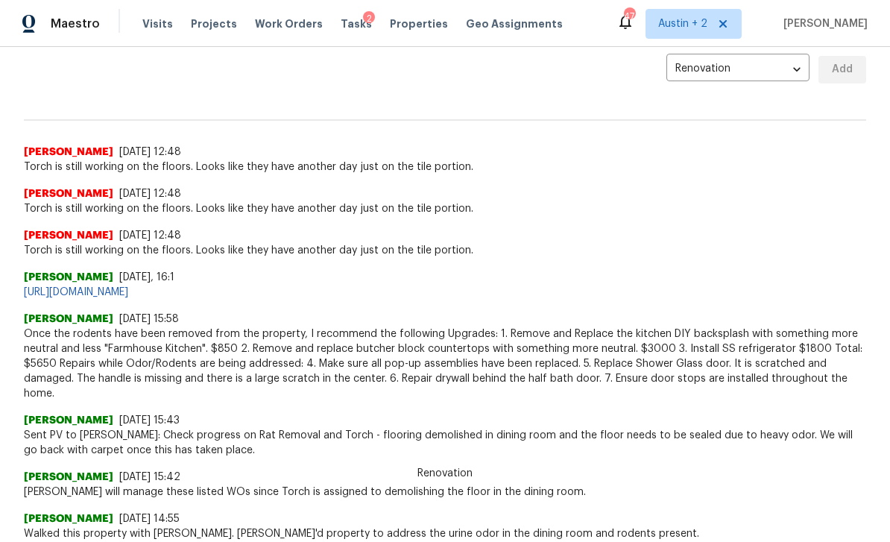
click at [74, 287] on link "https://opendoor.slack.com/archives/C02LY0HEAMQ/p1757710873320689" at bounding box center [76, 292] width 104 height 10
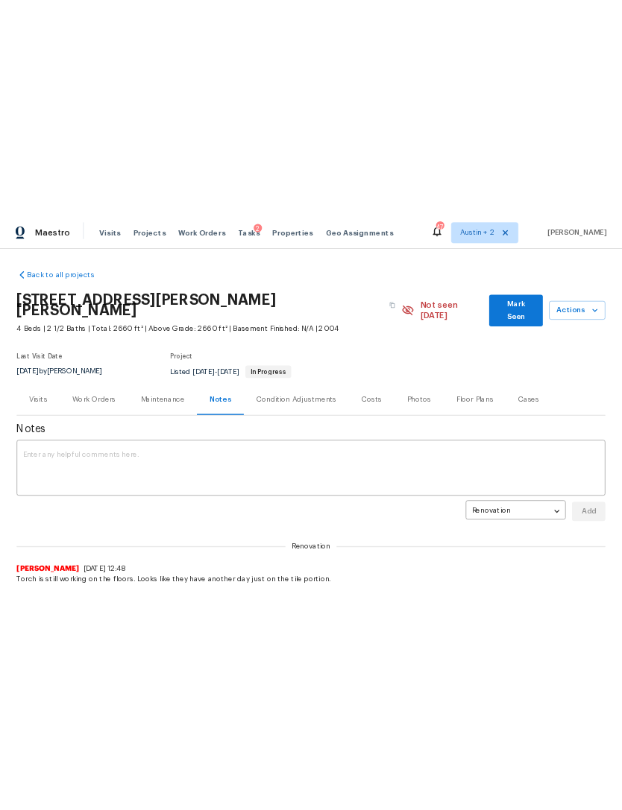
scroll to position [0, 0]
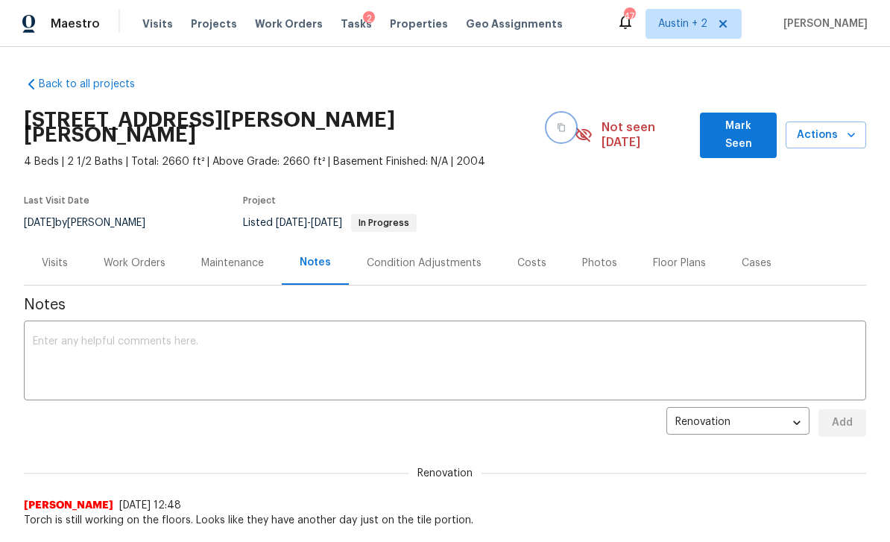
click at [557, 124] on icon "button" at bounding box center [561, 127] width 9 height 9
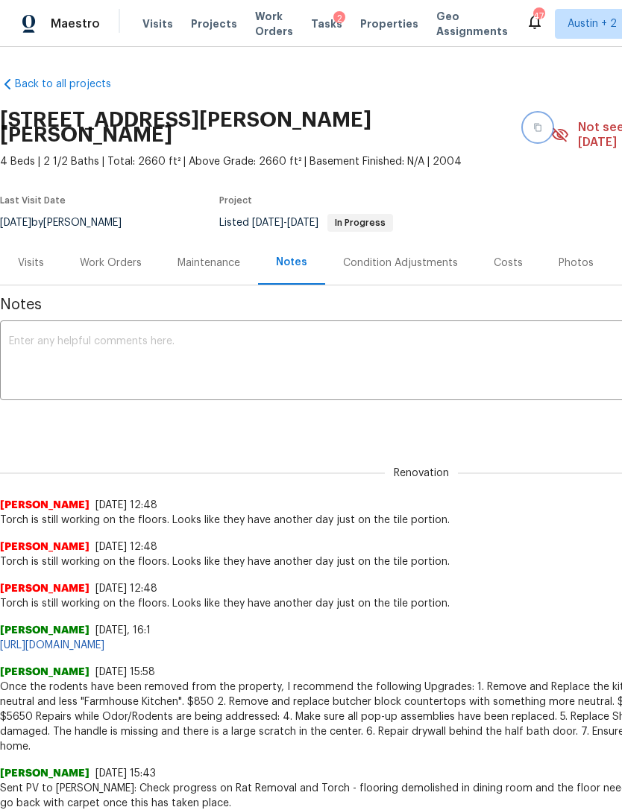
click at [524, 125] on button "button" at bounding box center [537, 127] width 27 height 27
